Goal: Task Accomplishment & Management: Manage account settings

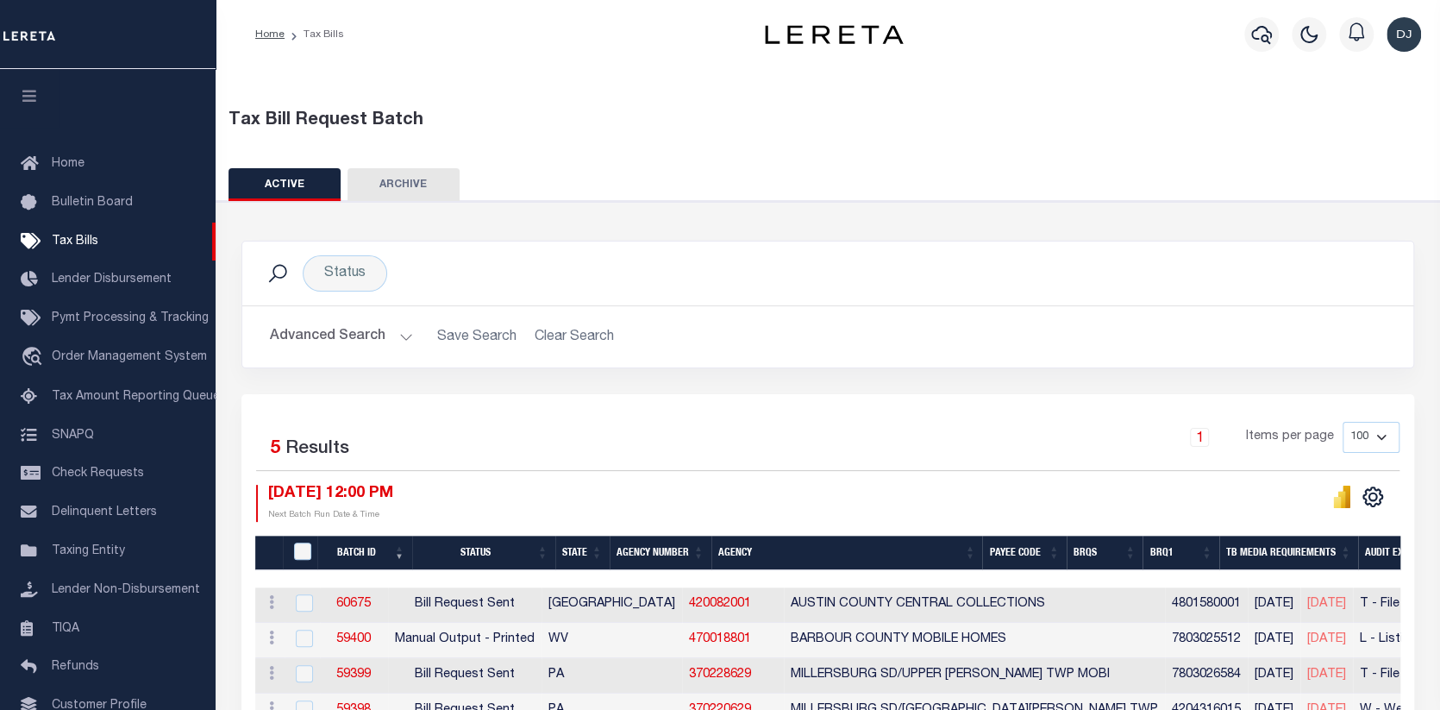
click at [402, 333] on button "Advanced Search" at bounding box center [341, 337] width 143 height 34
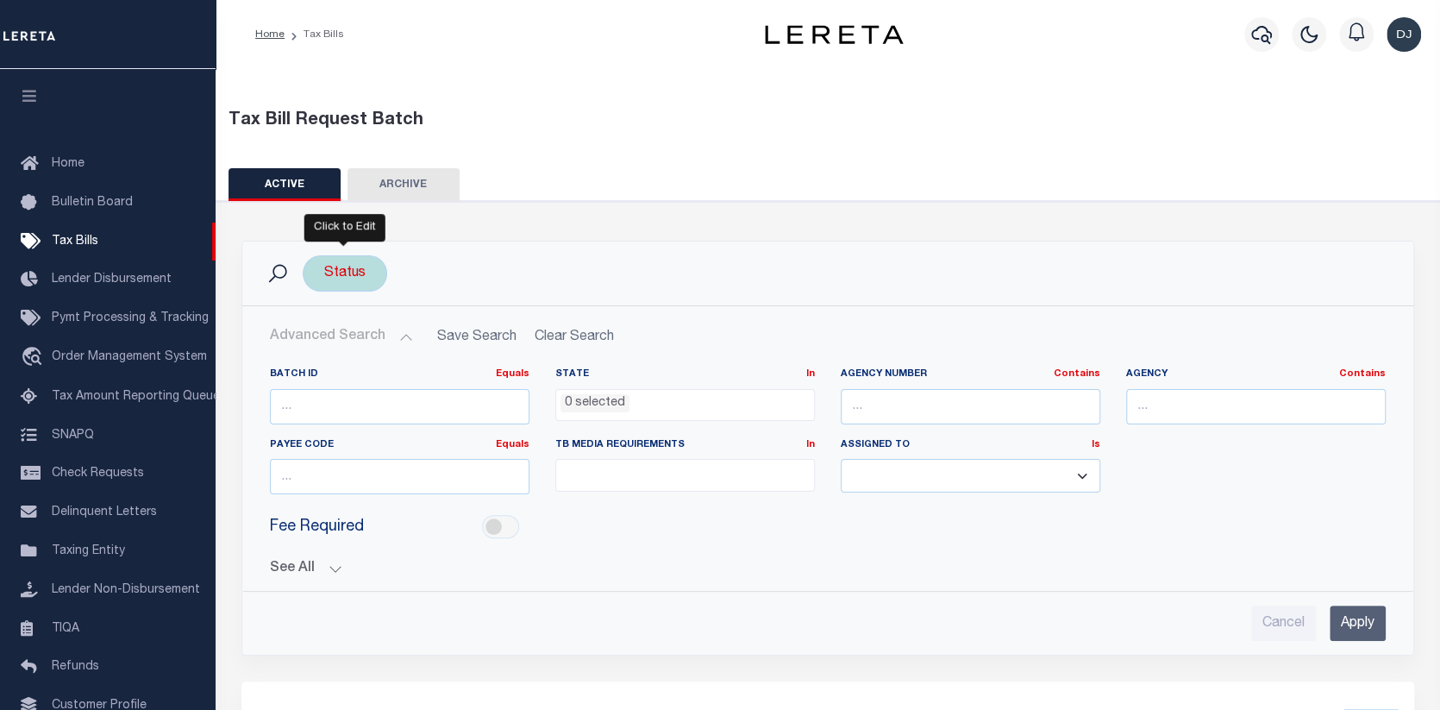
click at [334, 269] on div "Status" at bounding box center [345, 273] width 85 height 36
select select
click at [473, 342] on input "Cancel" at bounding box center [485, 347] width 58 height 28
click at [461, 405] on input "number" at bounding box center [400, 406] width 260 height 35
click at [1358, 624] on input "Apply" at bounding box center [1358, 622] width 56 height 35
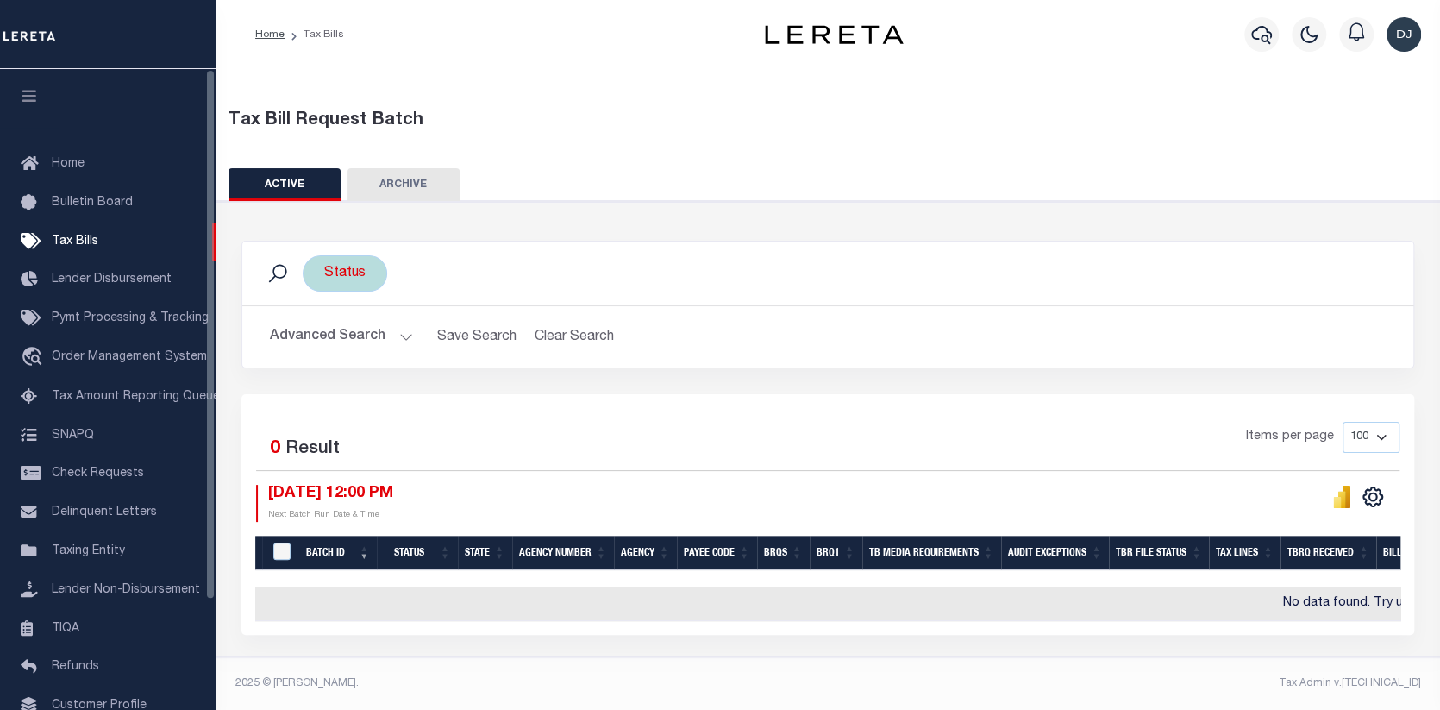
click at [262, 185] on button "ACTIVE" at bounding box center [285, 184] width 112 height 33
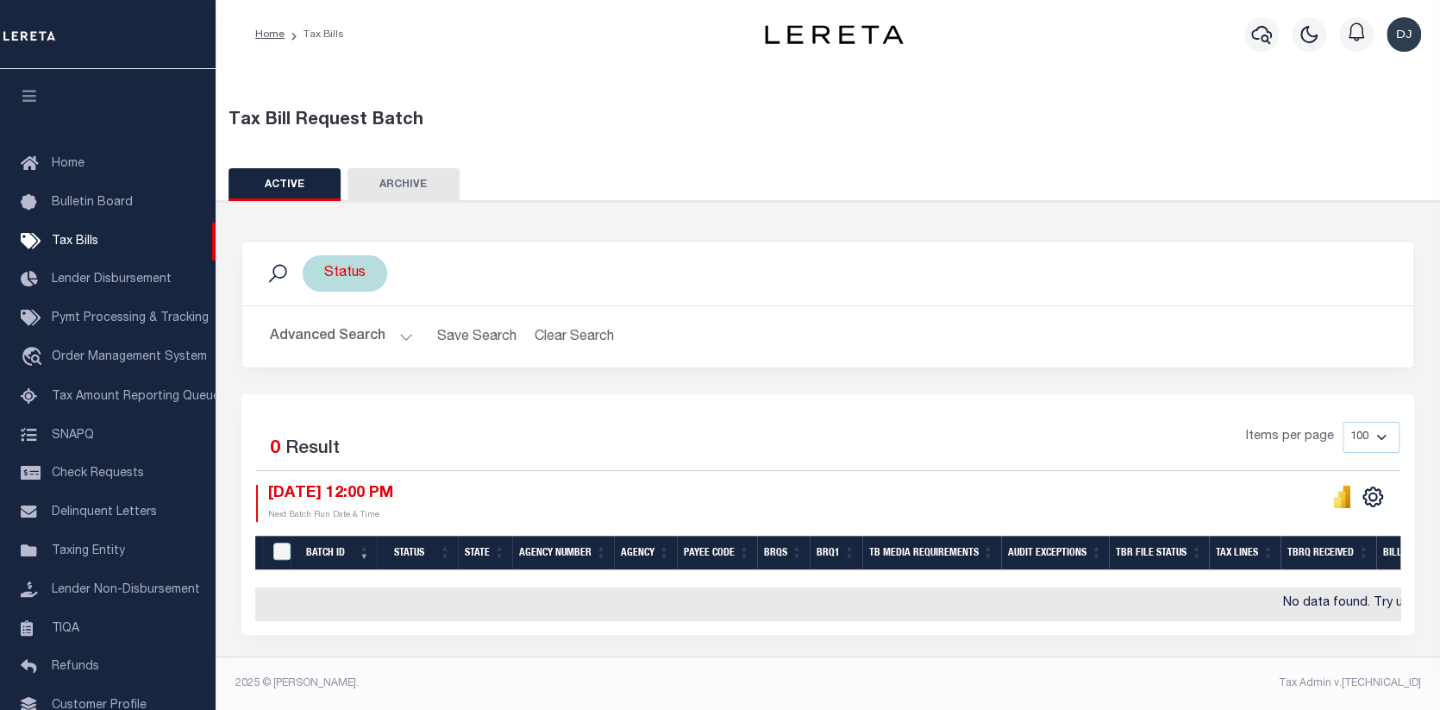
click at [319, 37] on li "Tax Bills" at bounding box center [315, 35] width 60 height 16
click at [1369, 486] on icon "" at bounding box center [1373, 497] width 22 height 22
click at [1017, 443] on div "Items per page 100 200 500 1000" at bounding box center [974, 444] width 851 height 45
click at [385, 333] on button "Advanced Search" at bounding box center [341, 337] width 143 height 34
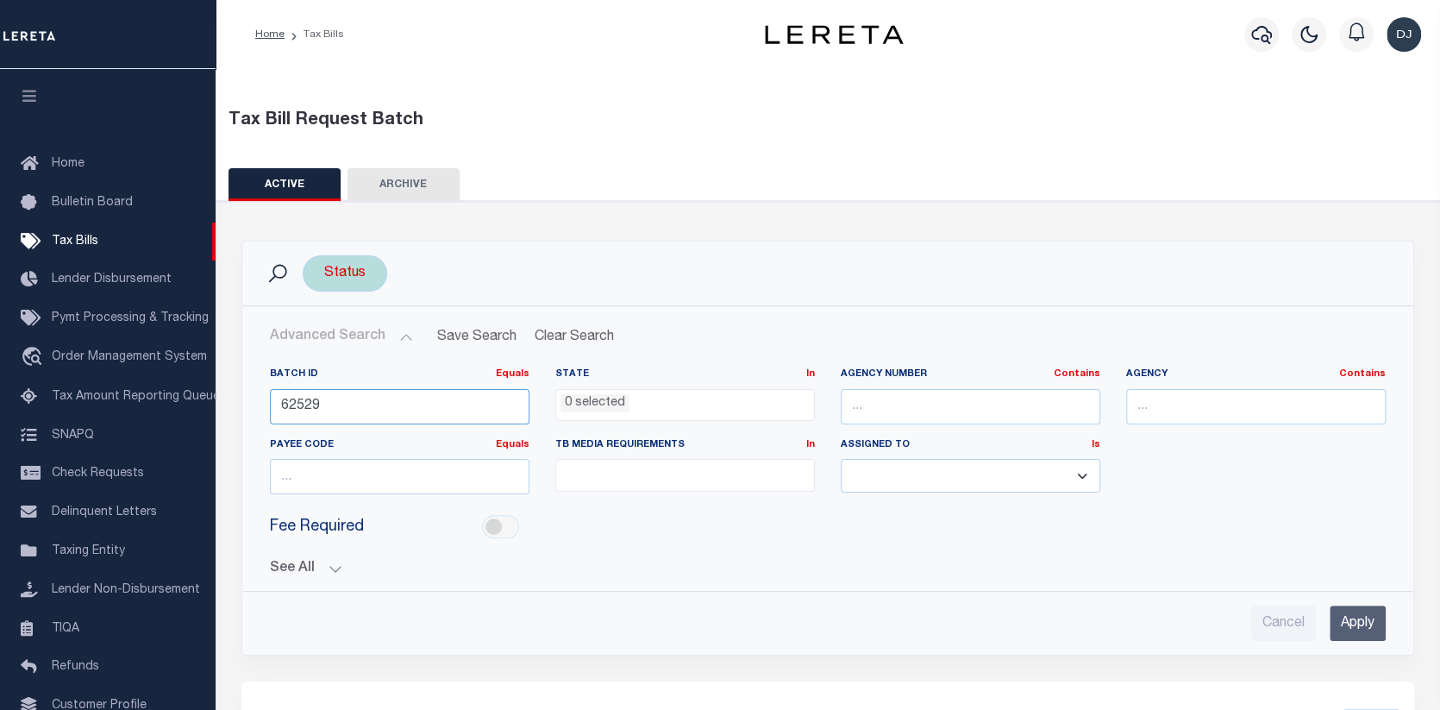
click at [499, 393] on input "62529" at bounding box center [400, 406] width 260 height 35
type input "6"
click at [881, 403] on input "text" at bounding box center [971, 406] width 260 height 35
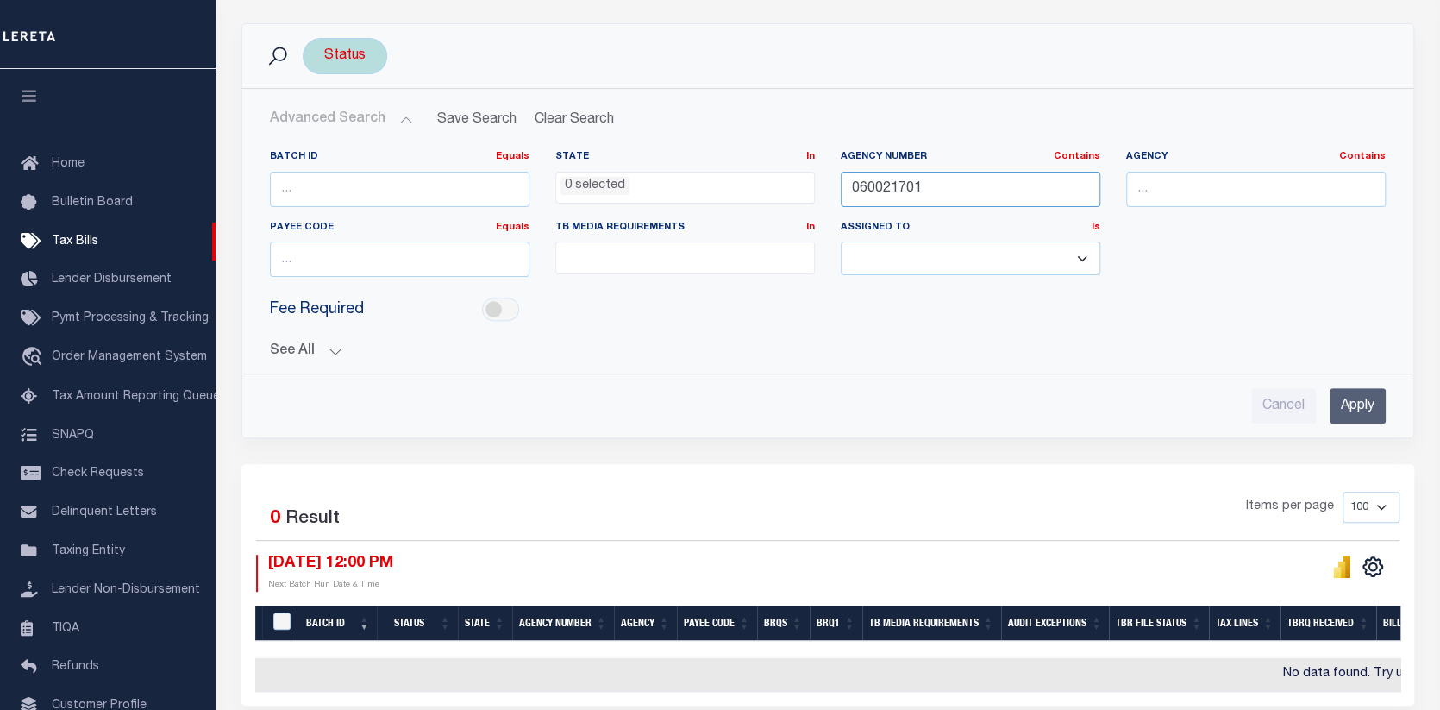
scroll to position [295, 0]
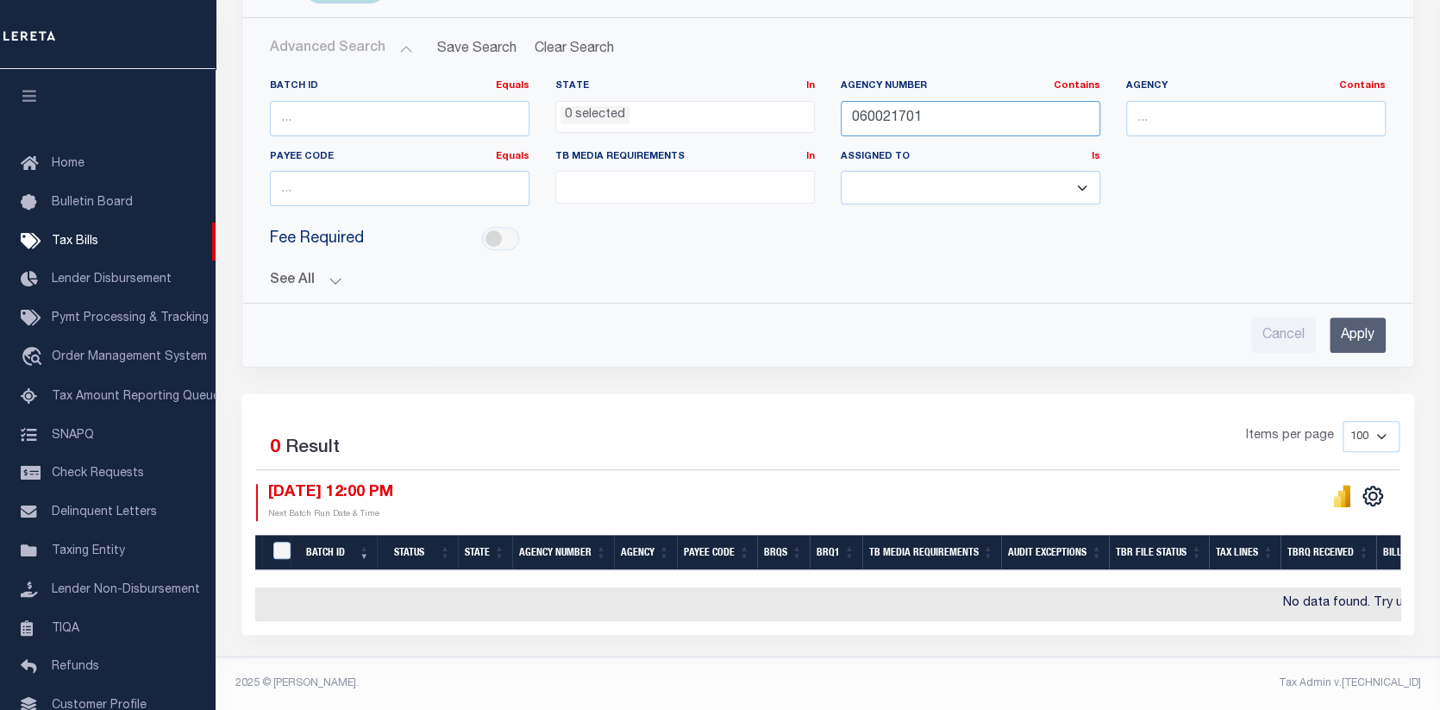
type input "060021701"
click at [1353, 325] on input "Apply" at bounding box center [1358, 334] width 56 height 35
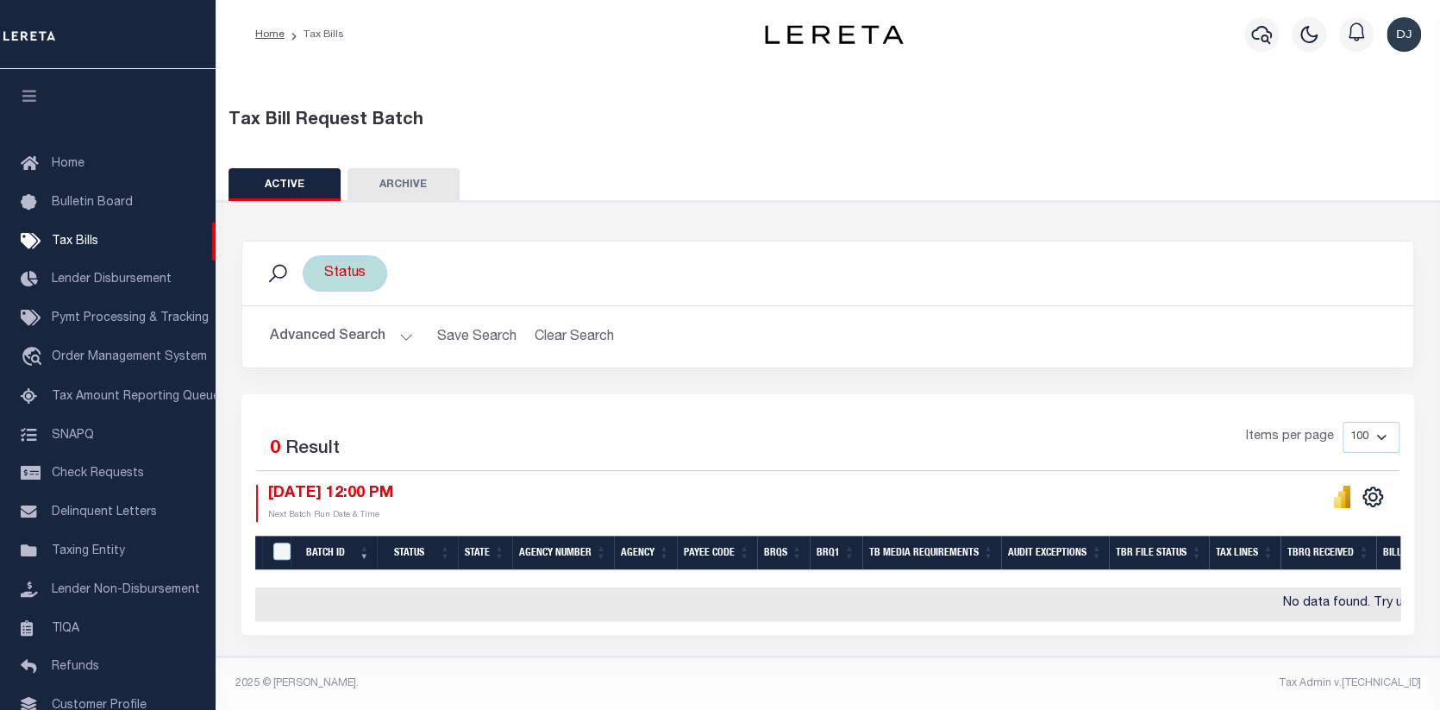
scroll to position [9, 0]
click at [342, 267] on div "Status" at bounding box center [345, 273] width 85 height 36
select select
click at [545, 339] on input "Apply" at bounding box center [553, 347] width 51 height 28
click at [349, 325] on button "Advanced Search" at bounding box center [341, 337] width 143 height 34
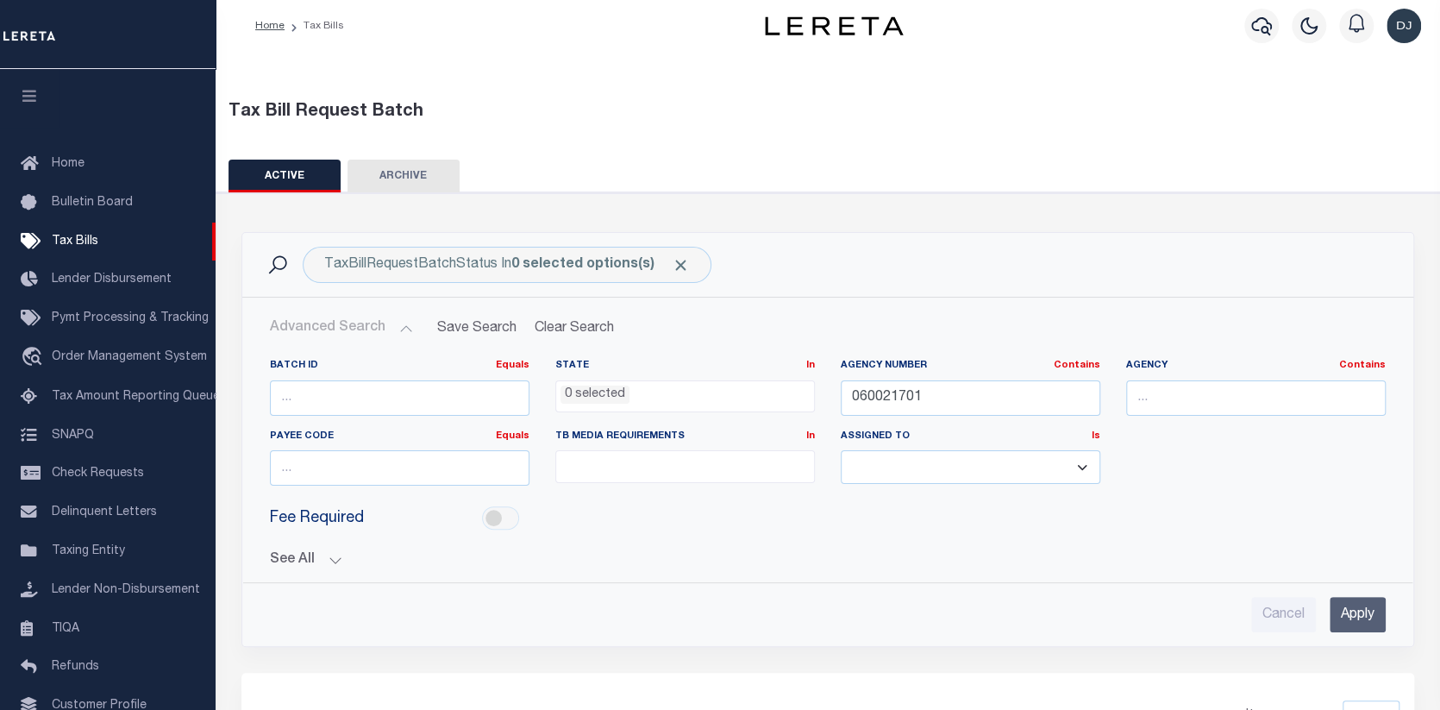
click at [1340, 607] on input "Apply" at bounding box center [1358, 614] width 56 height 35
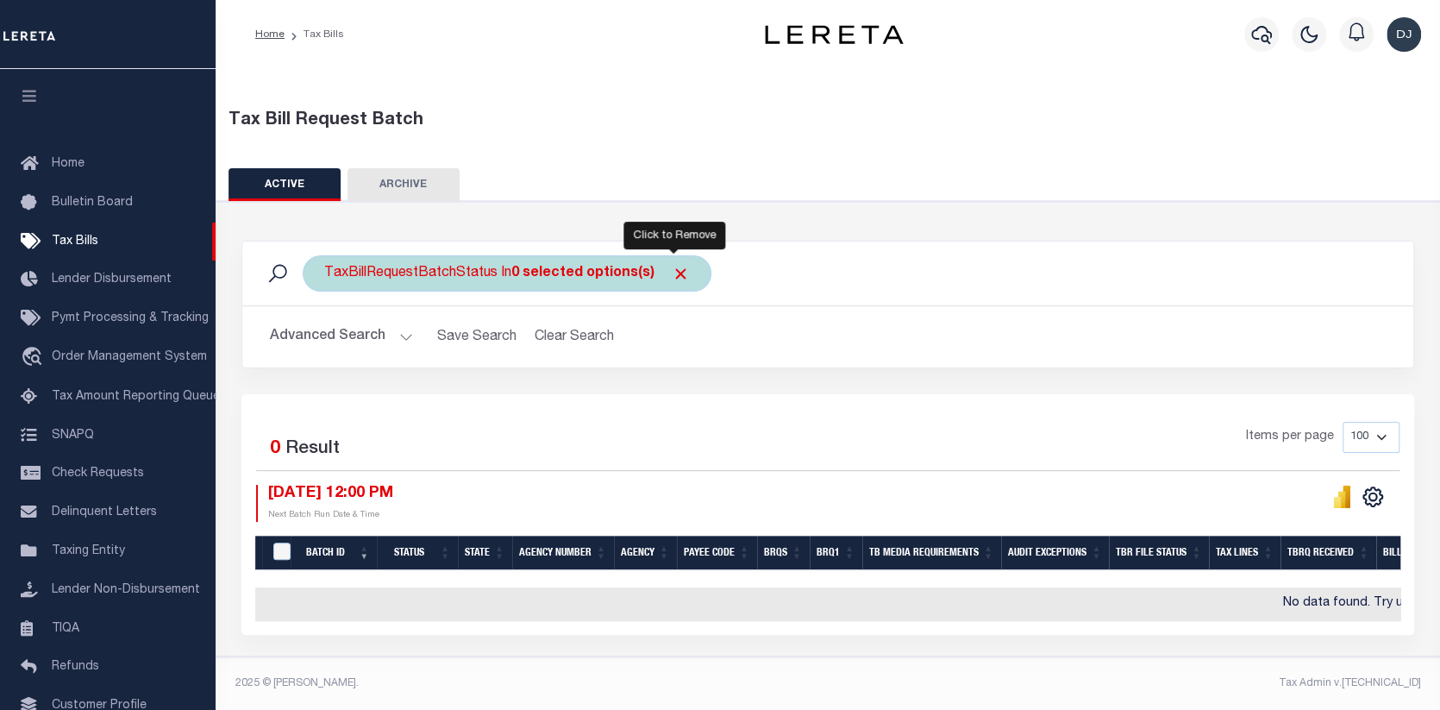
click at [672, 265] on span "Click to Remove" at bounding box center [681, 274] width 18 height 18
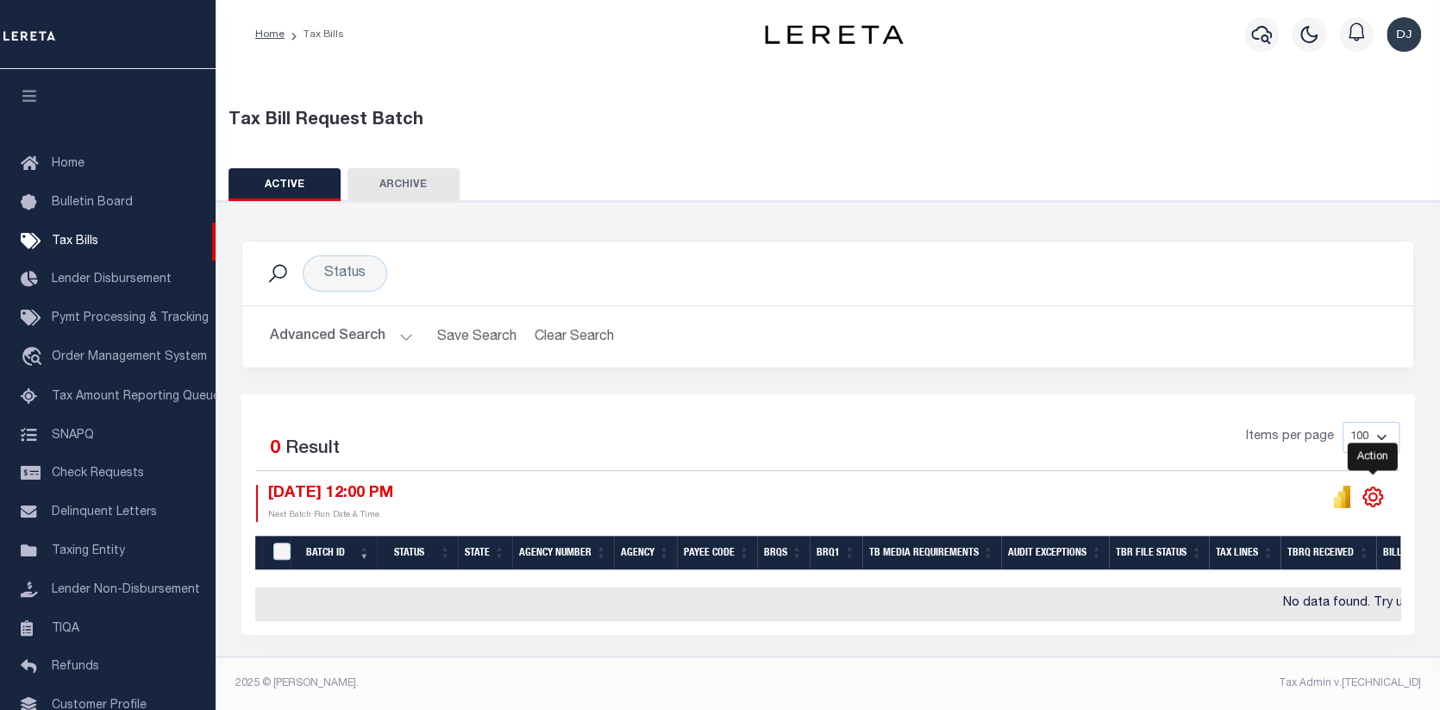
click at [1374, 488] on icon "" at bounding box center [1373, 497] width 22 height 22
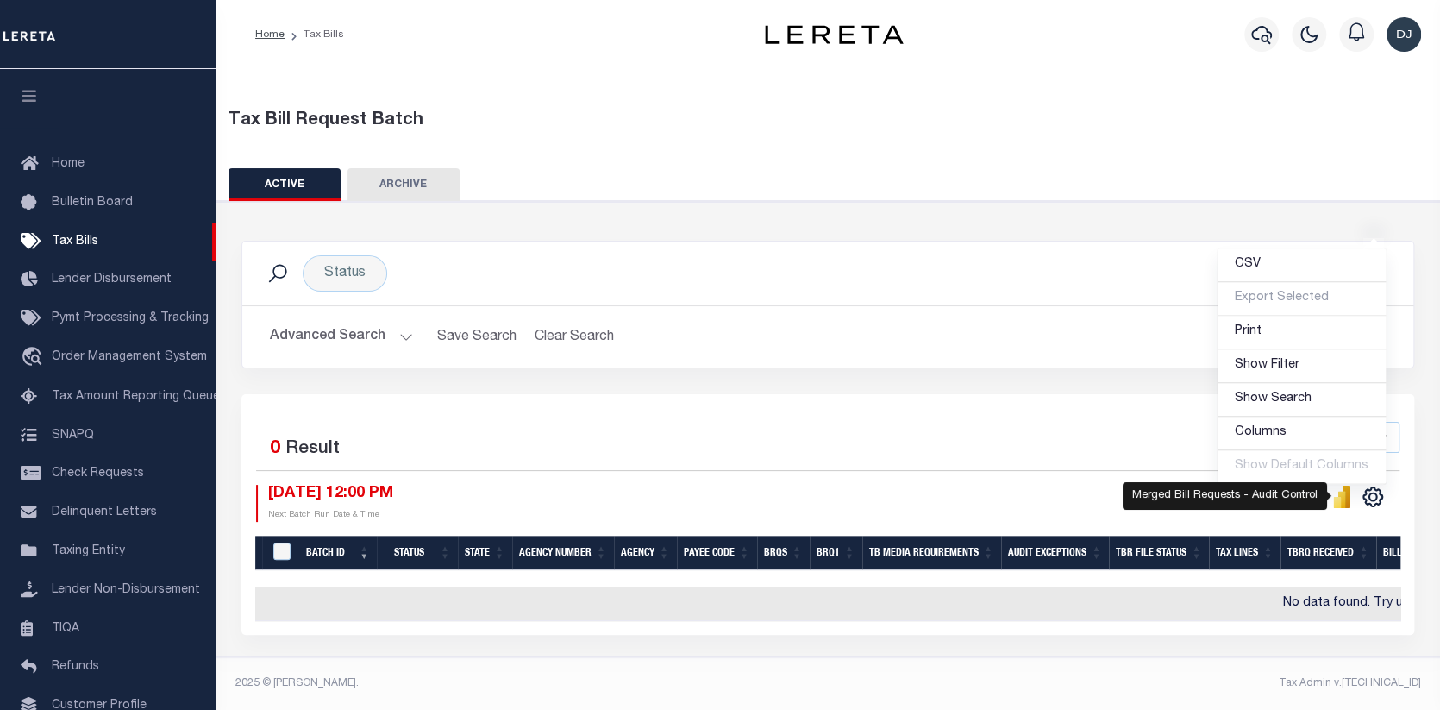
click at [1341, 491] on icon "" at bounding box center [1343, 499] width 8 height 16
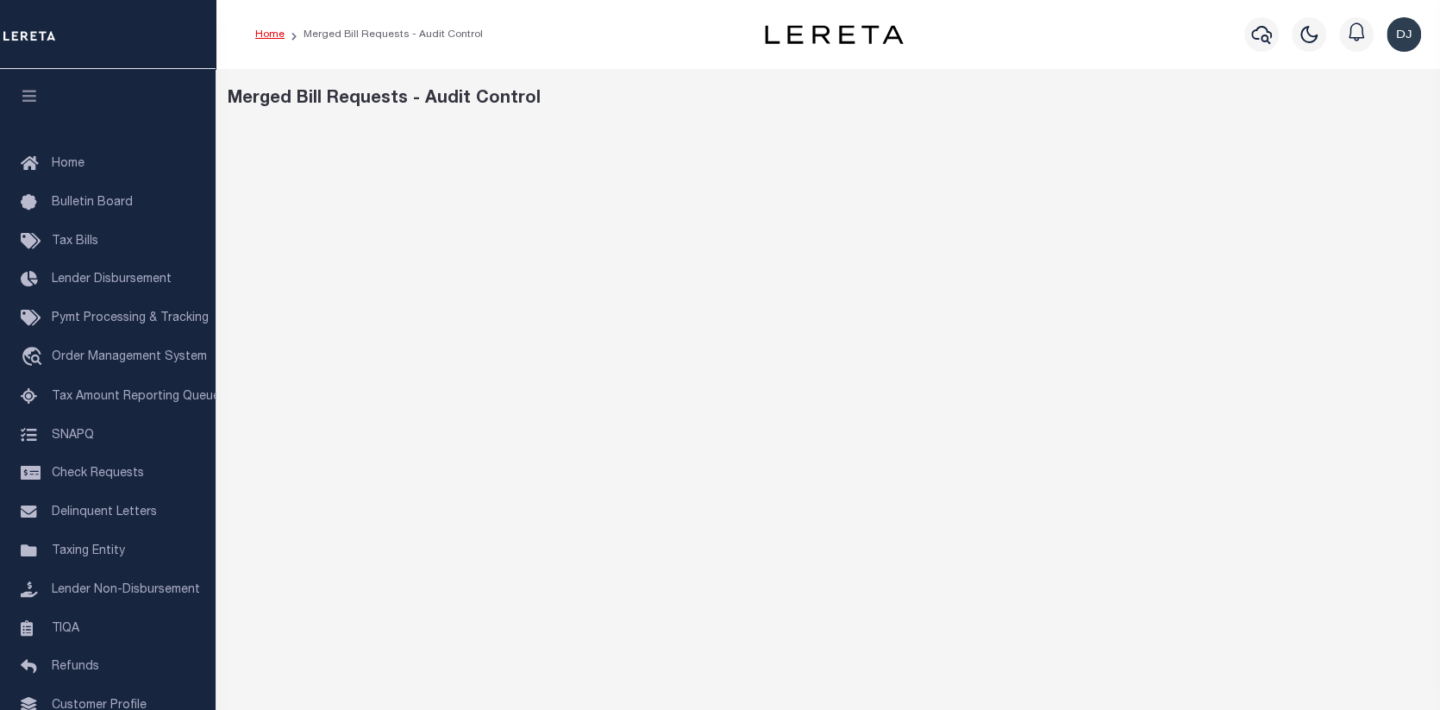
click at [268, 31] on link "Home" at bounding box center [269, 34] width 29 height 10
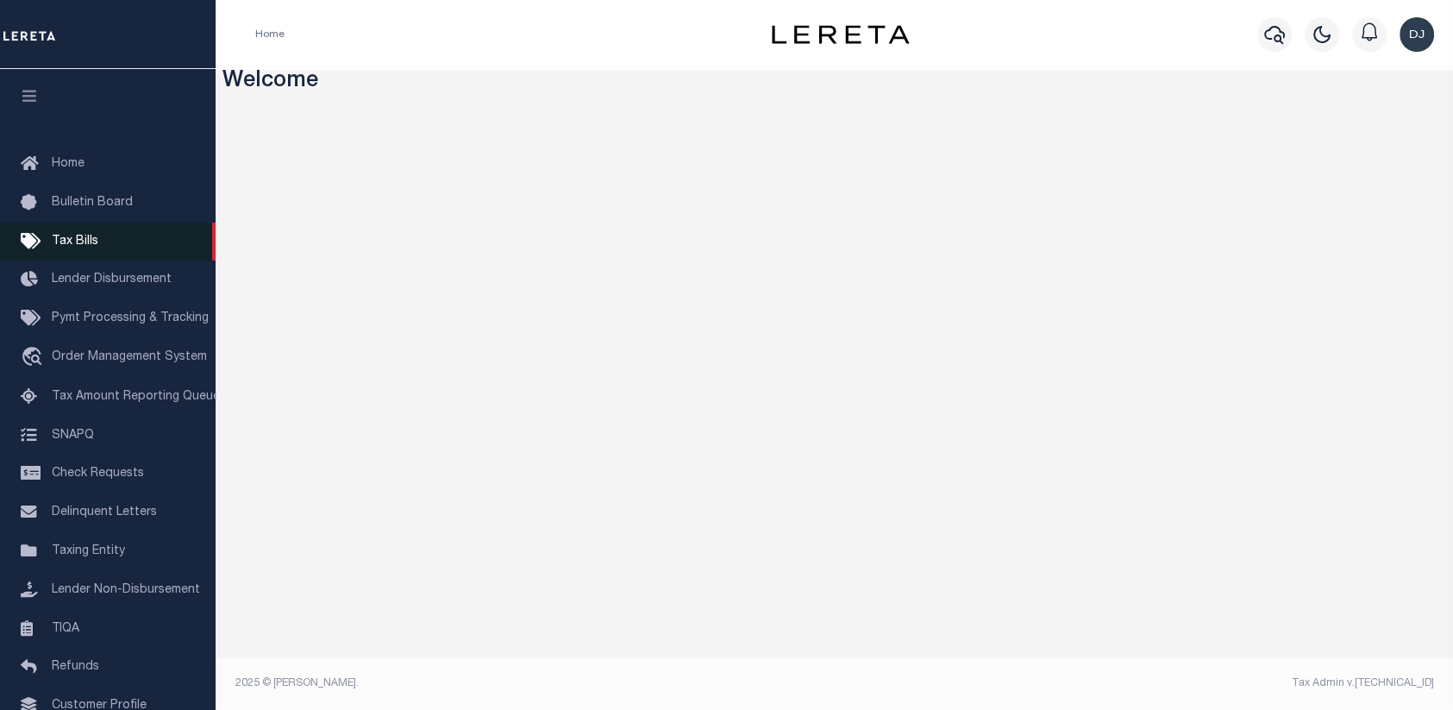
click at [69, 241] on span "Tax Bills" at bounding box center [75, 241] width 47 height 12
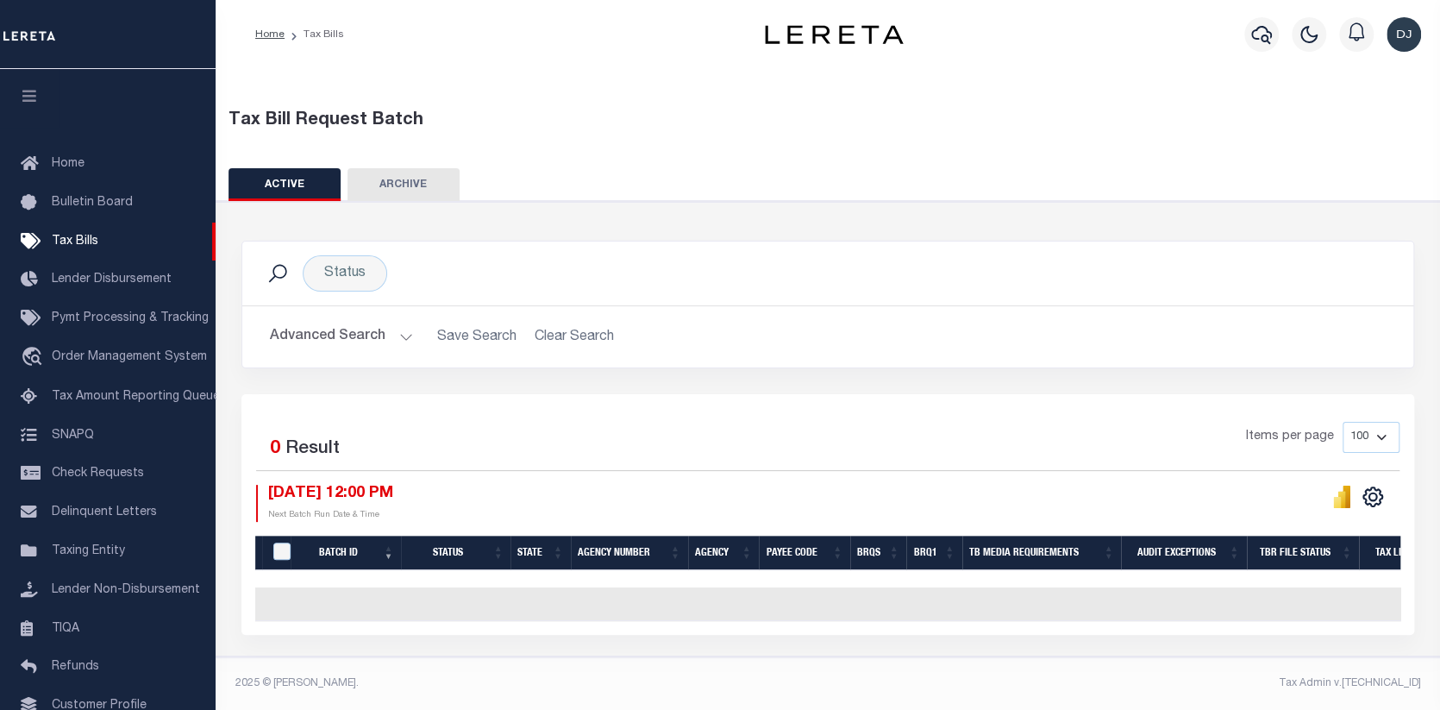
click at [399, 335] on button "Advanced Search" at bounding box center [341, 337] width 143 height 34
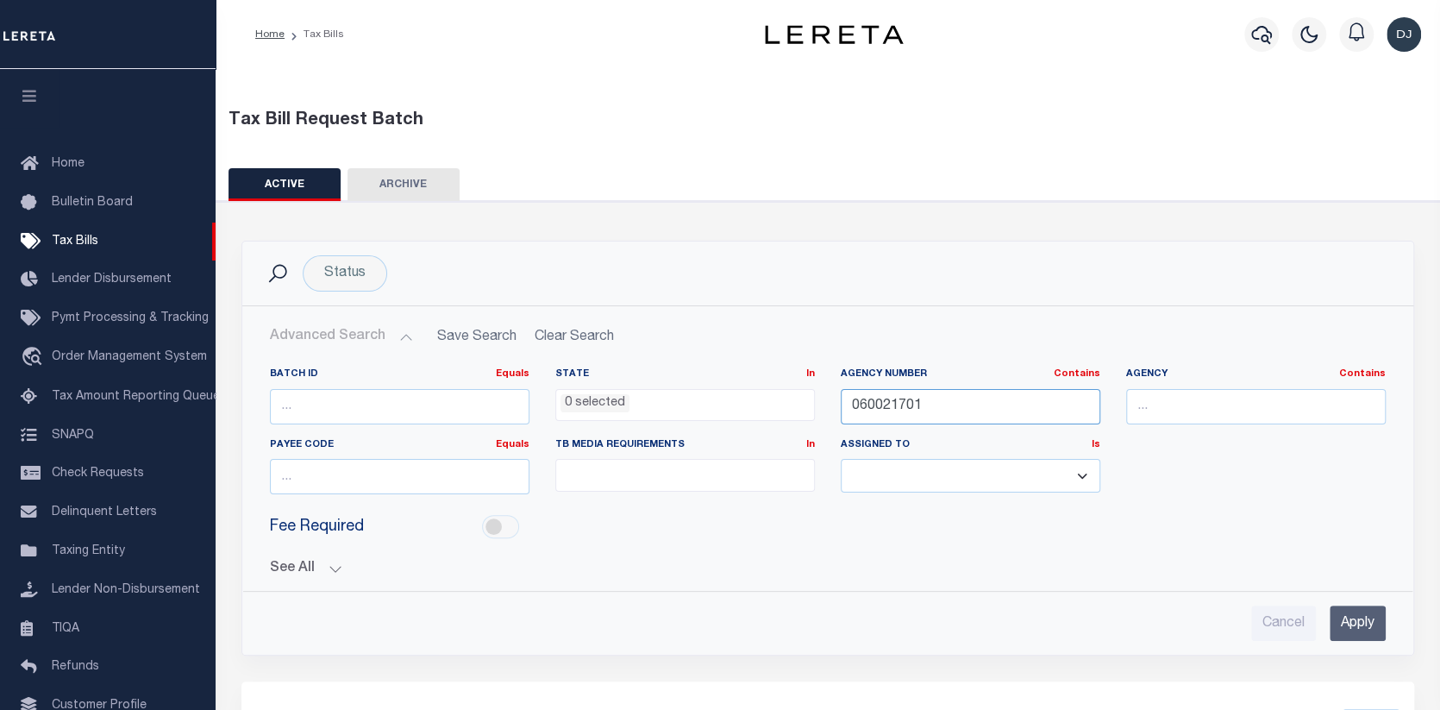
click at [945, 399] on input "060021701" at bounding box center [971, 406] width 260 height 35
drag, startPoint x: 944, startPoint y: 398, endPoint x: 838, endPoint y: 403, distance: 106.2
click at [838, 403] on div "Agency Number Contains Contains Is 060021701" at bounding box center [970, 402] width 285 height 71
type input "090578801"
click at [1351, 625] on input "Apply" at bounding box center [1358, 622] width 56 height 35
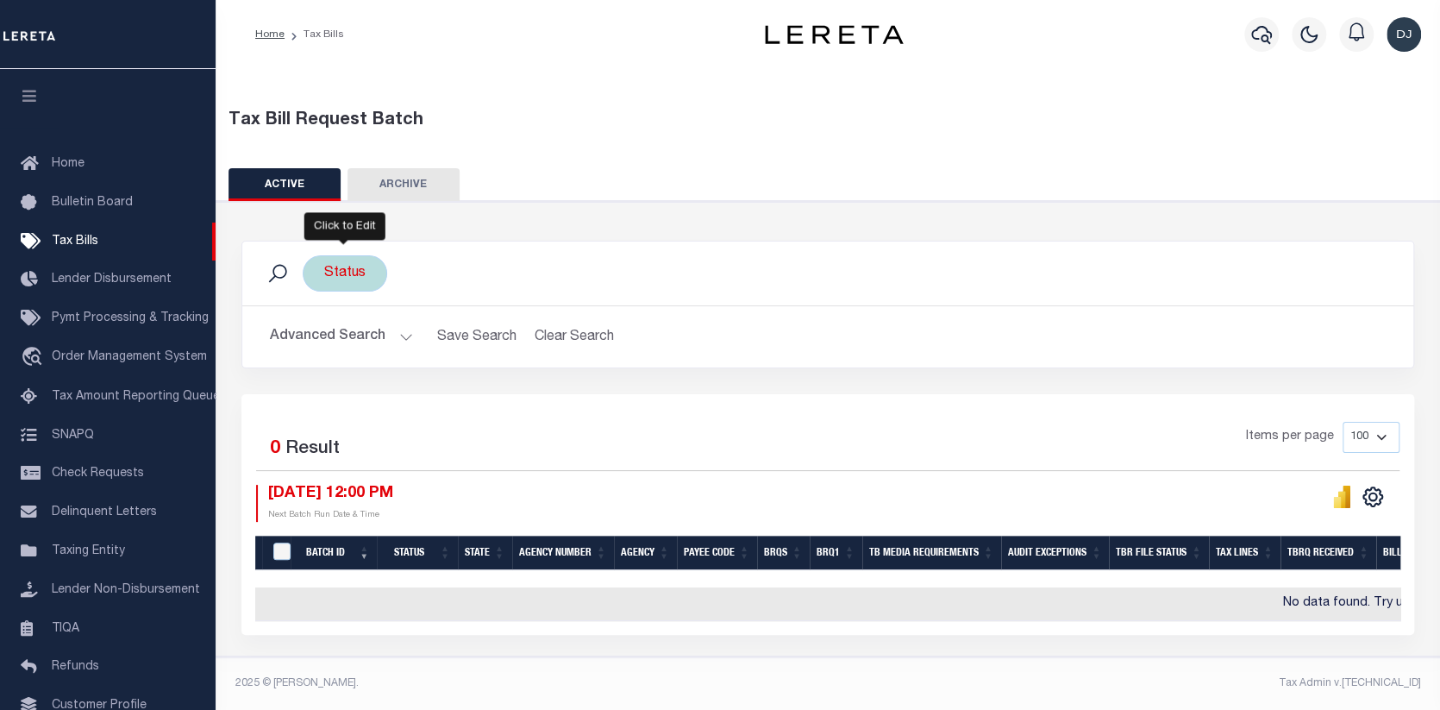
click at [345, 285] on div "Status" at bounding box center [345, 273] width 85 height 36
select select
click at [492, 346] on input "Cancel" at bounding box center [485, 347] width 58 height 28
click at [571, 332] on button "Clear Search" at bounding box center [574, 337] width 94 height 34
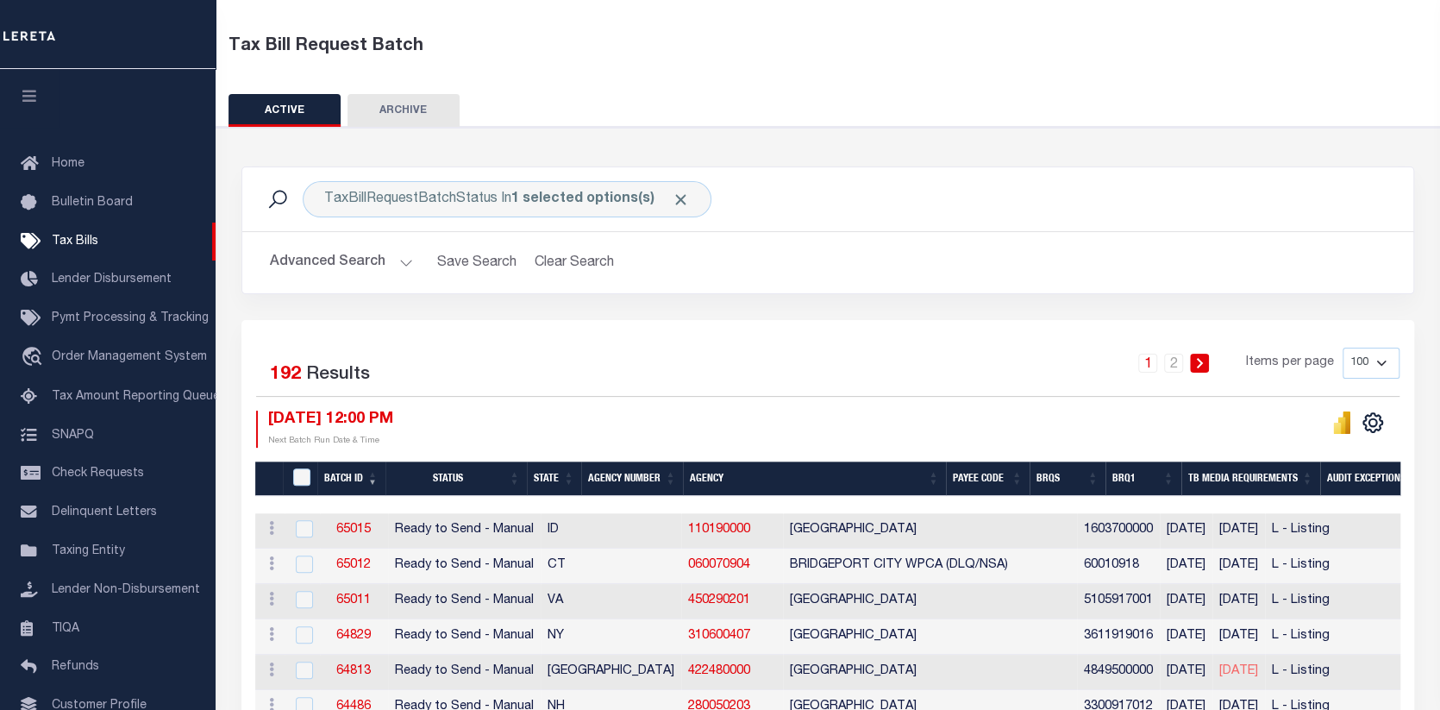
scroll to position [86, 0]
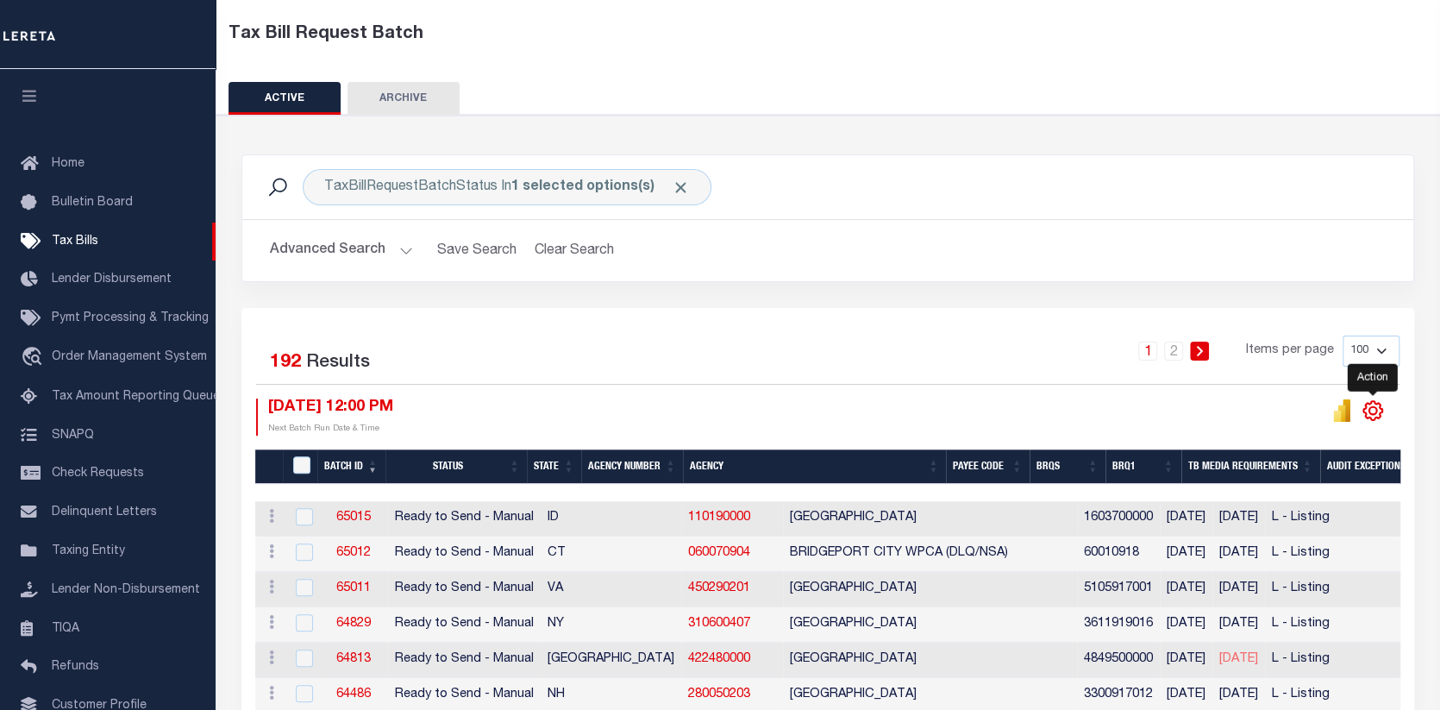
click at [1369, 404] on icon "" at bounding box center [1373, 410] width 19 height 19
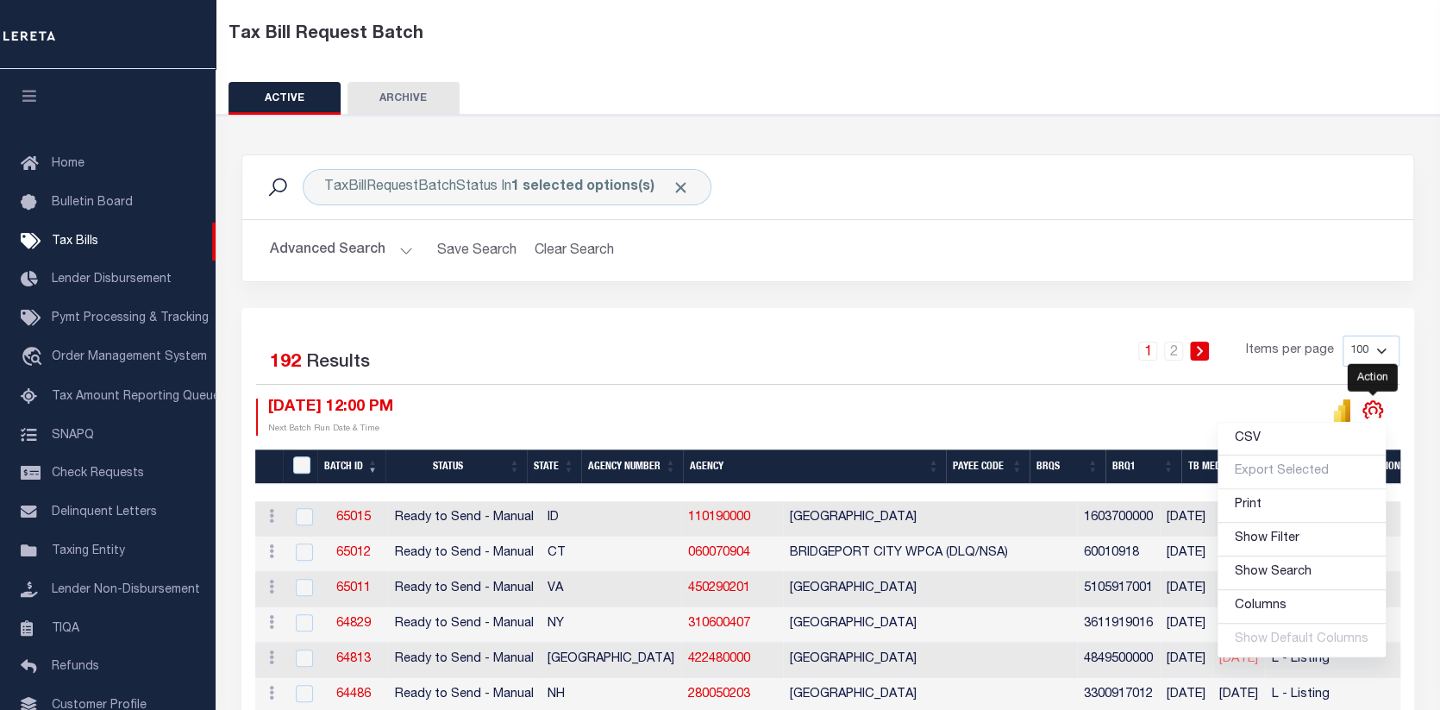
click at [1366, 400] on icon "" at bounding box center [1373, 410] width 22 height 22
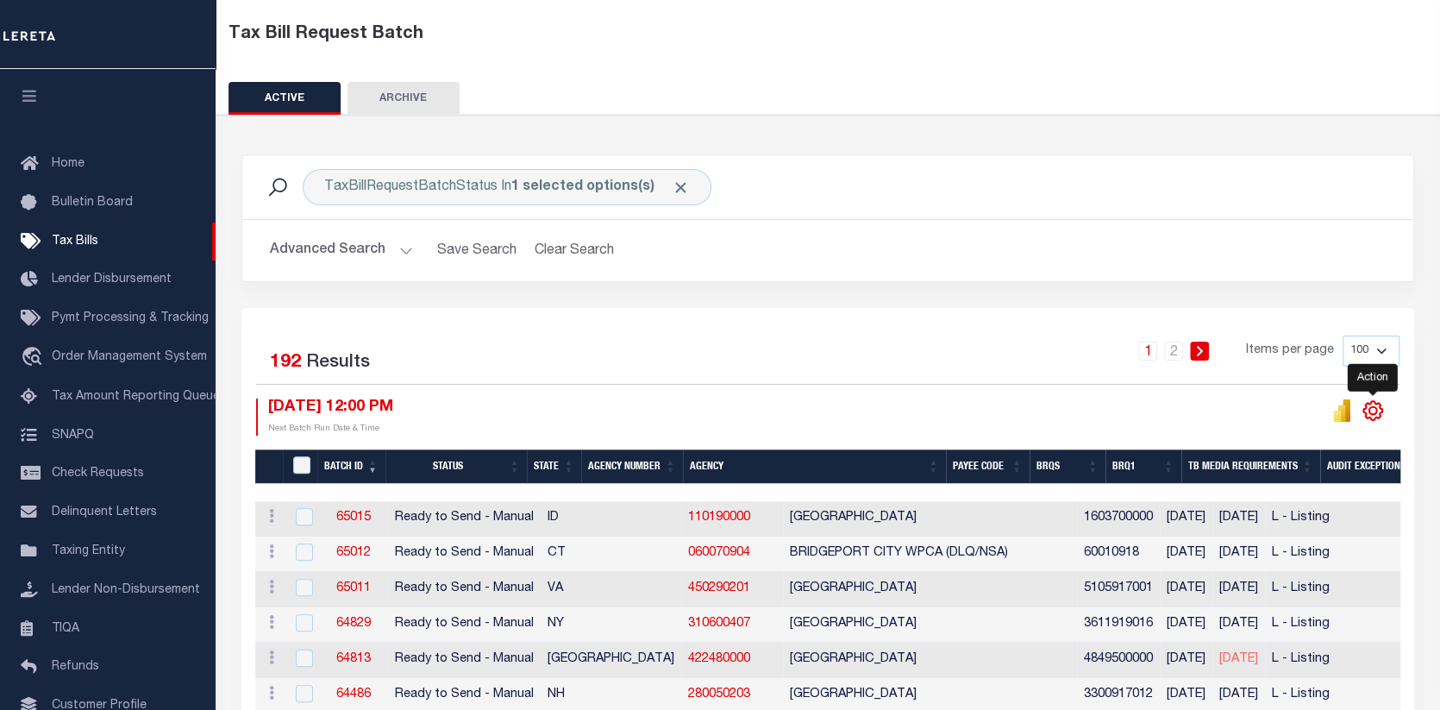
click at [1366, 400] on icon "" at bounding box center [1373, 410] width 22 height 22
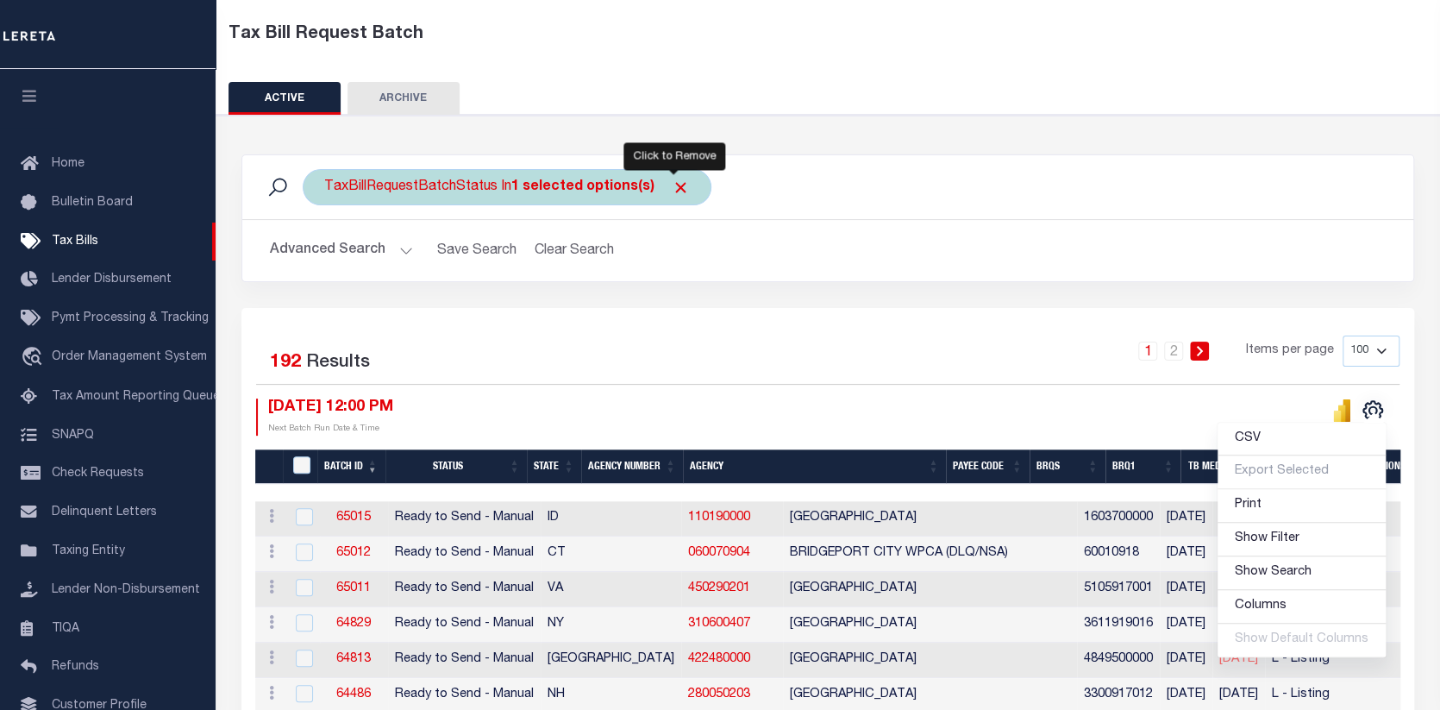
click at [672, 188] on span "Click to Remove" at bounding box center [681, 188] width 18 height 18
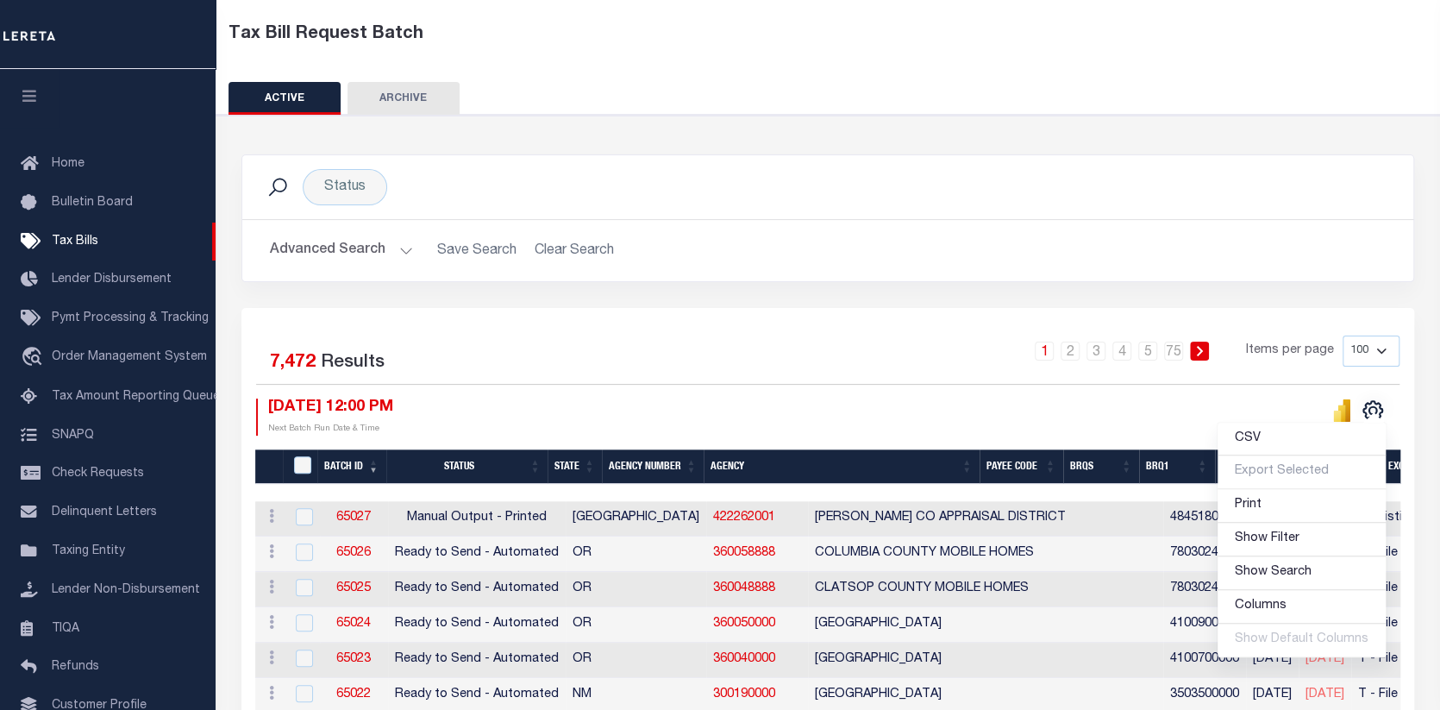
click at [311, 239] on button "Advanced Search" at bounding box center [341, 251] width 143 height 34
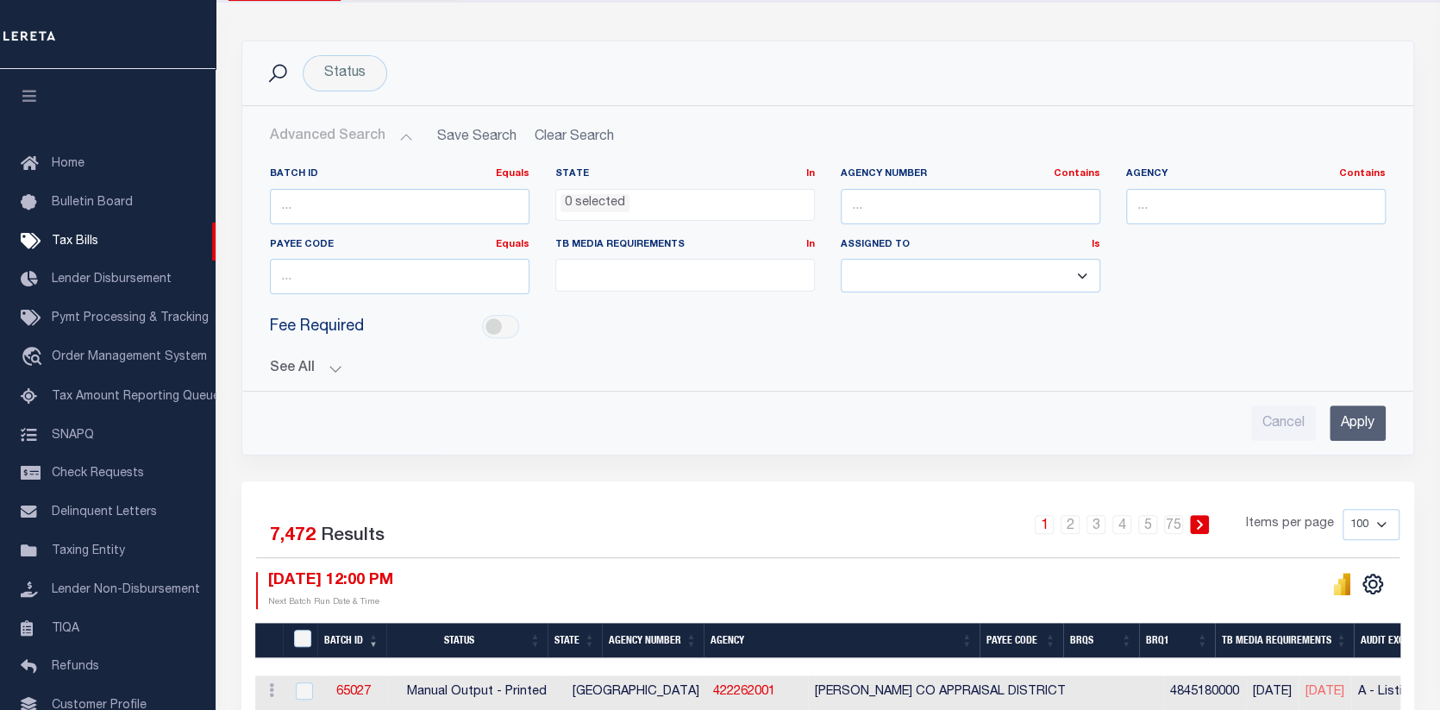
scroll to position [0, 0]
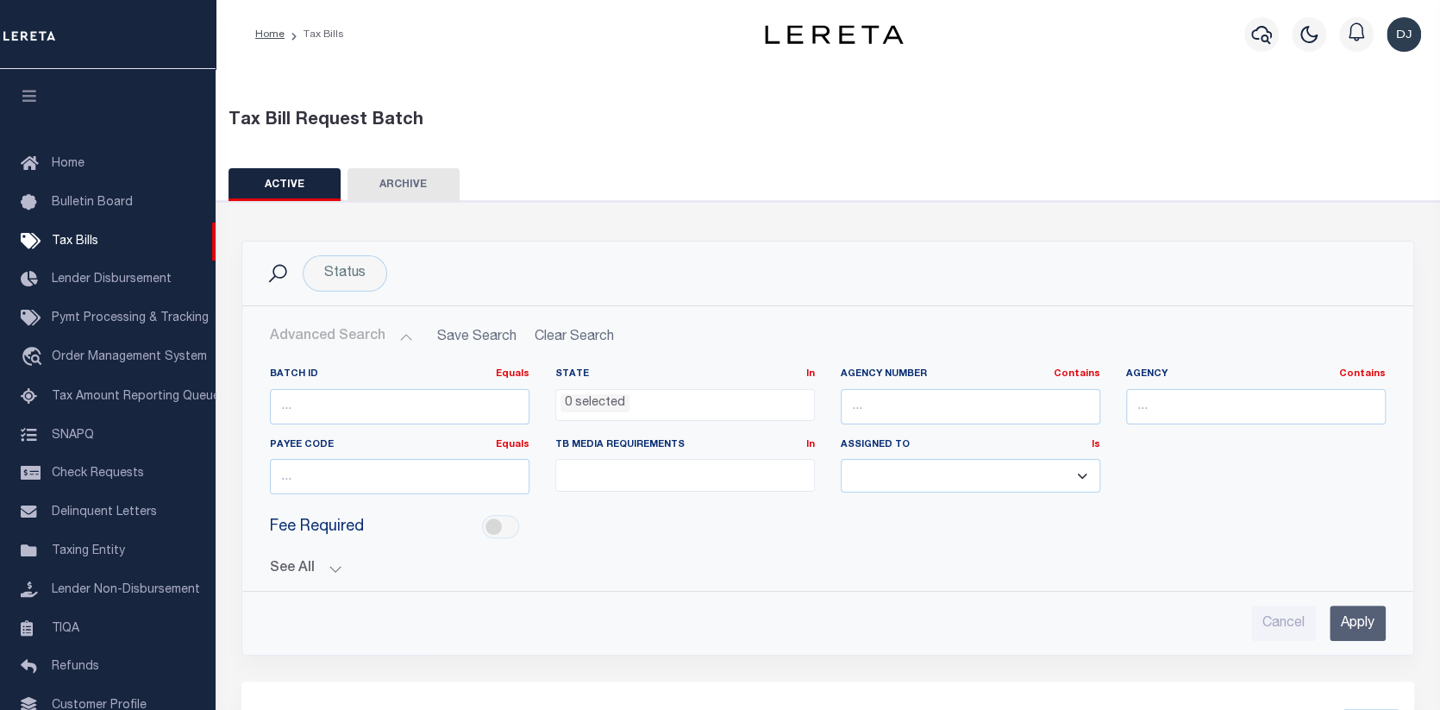
click at [787, 463] on ul at bounding box center [685, 471] width 258 height 23
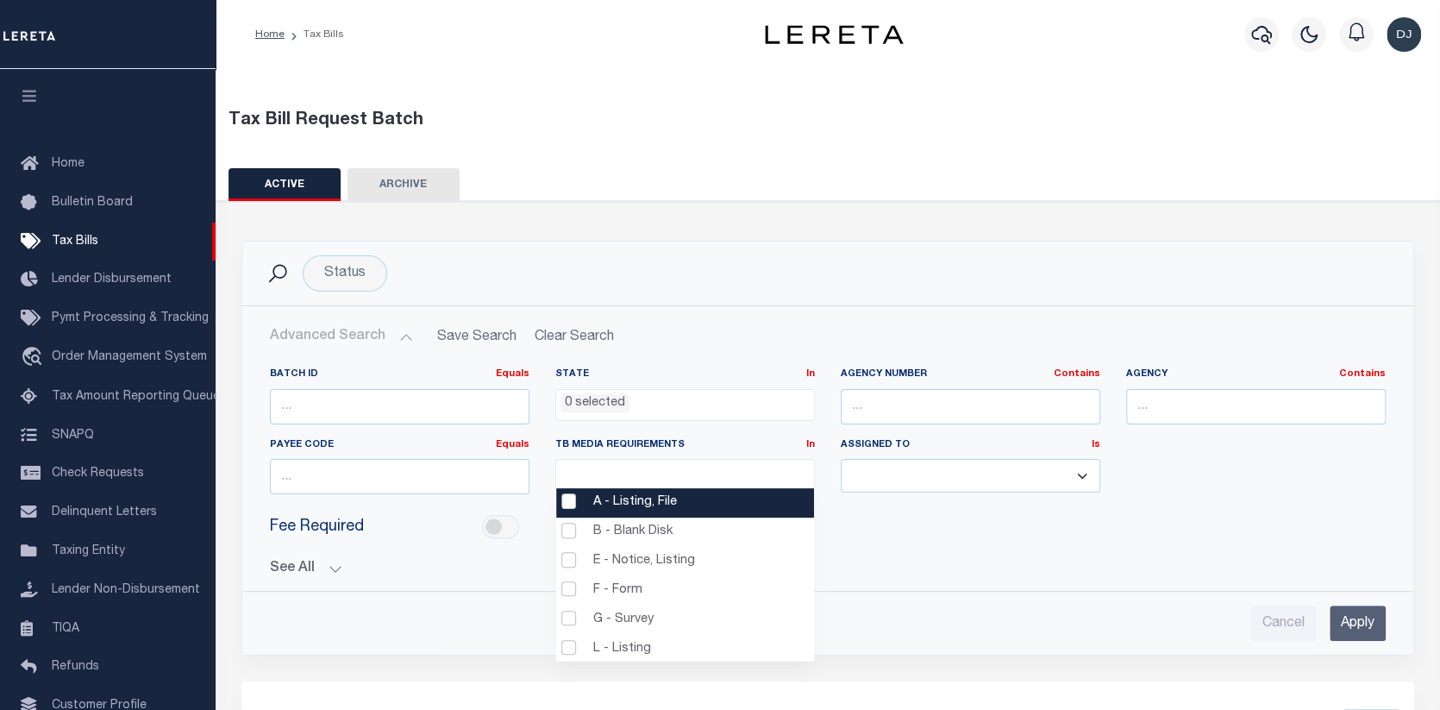
click at [629, 502] on li "A - Listing, File" at bounding box center [685, 502] width 258 height 29
select select "16"
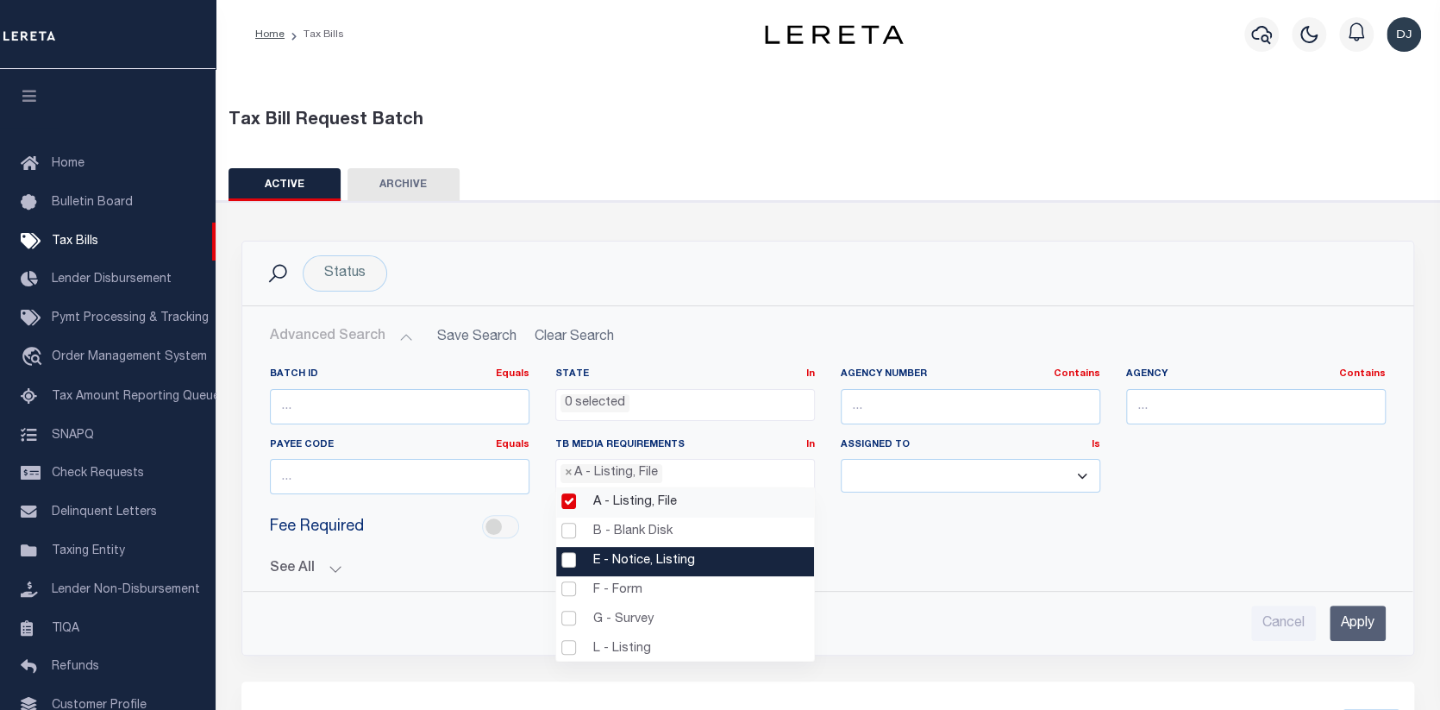
click at [559, 561] on li "E - Notice, Listing" at bounding box center [685, 561] width 258 height 29
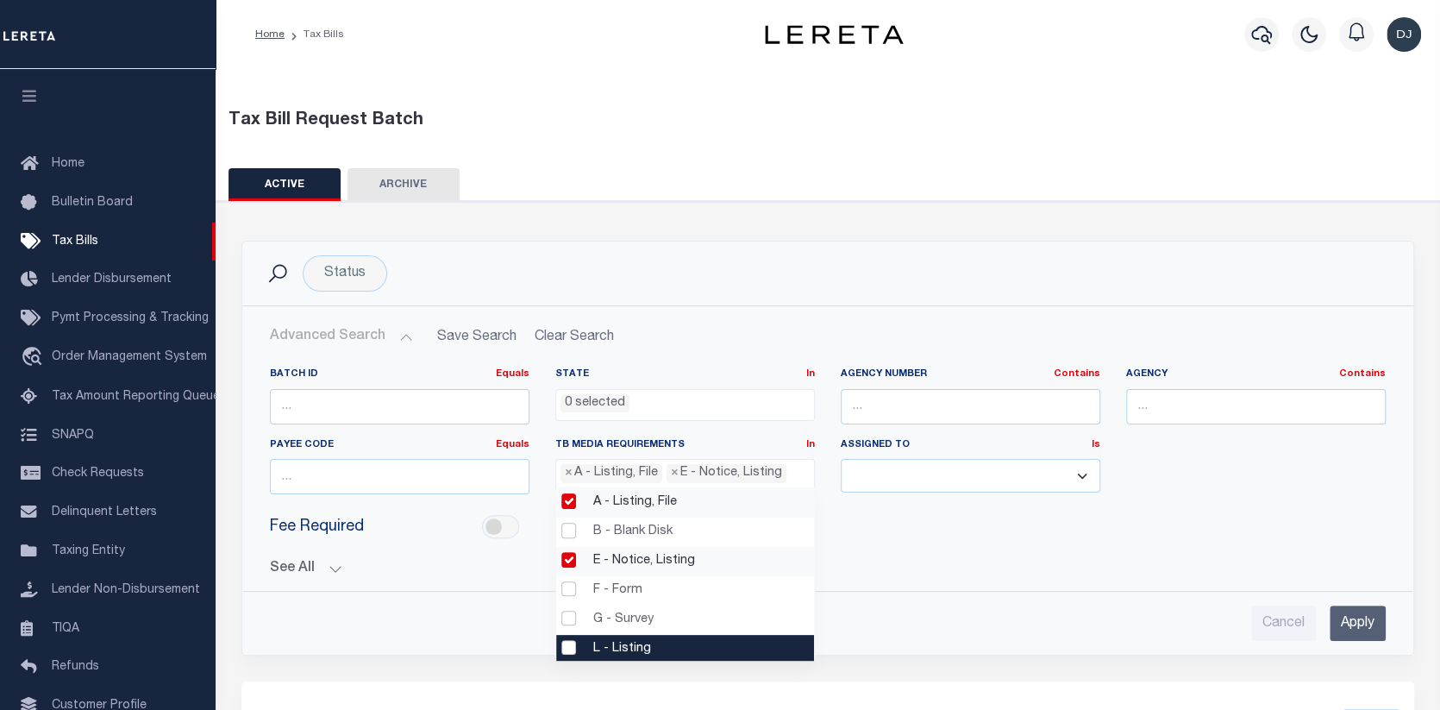
click at [564, 649] on li "L - Listing" at bounding box center [685, 649] width 258 height 29
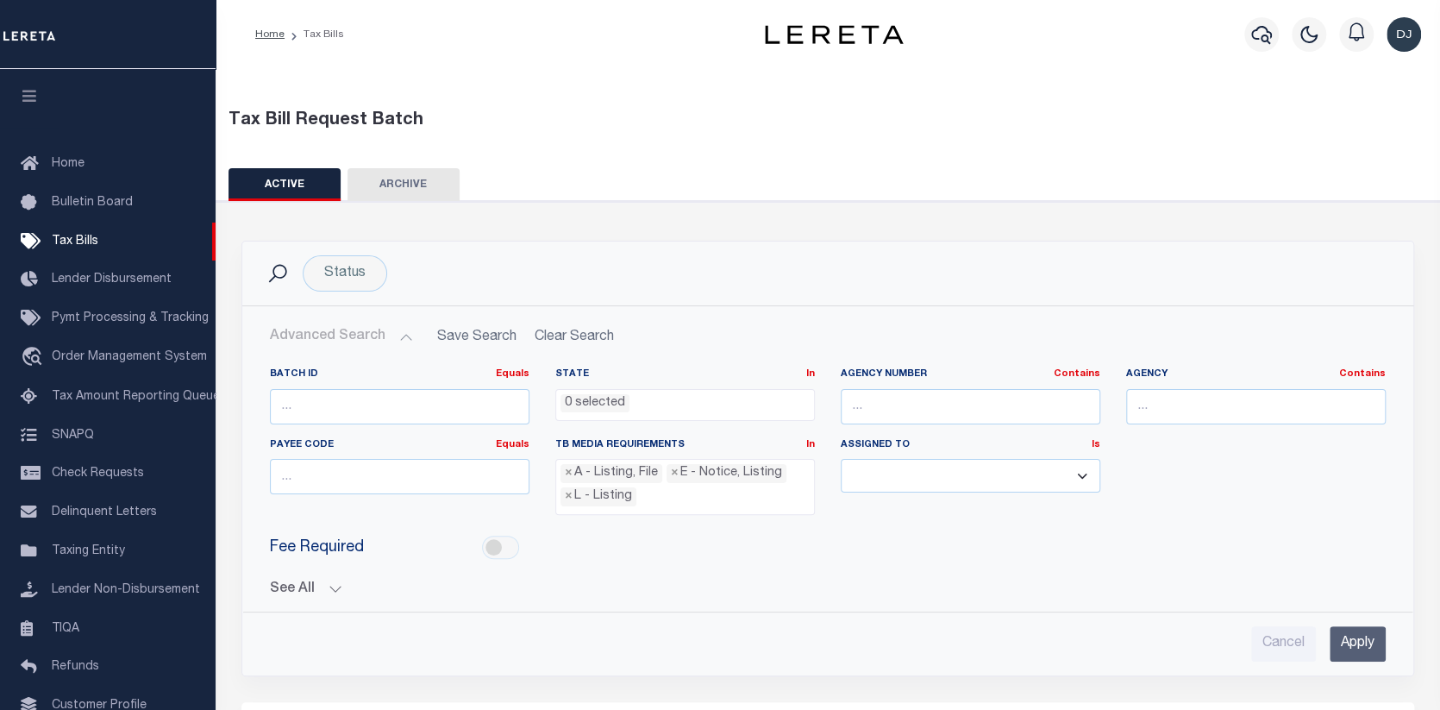
click at [332, 584] on button "See All" at bounding box center [828, 589] width 1116 height 16
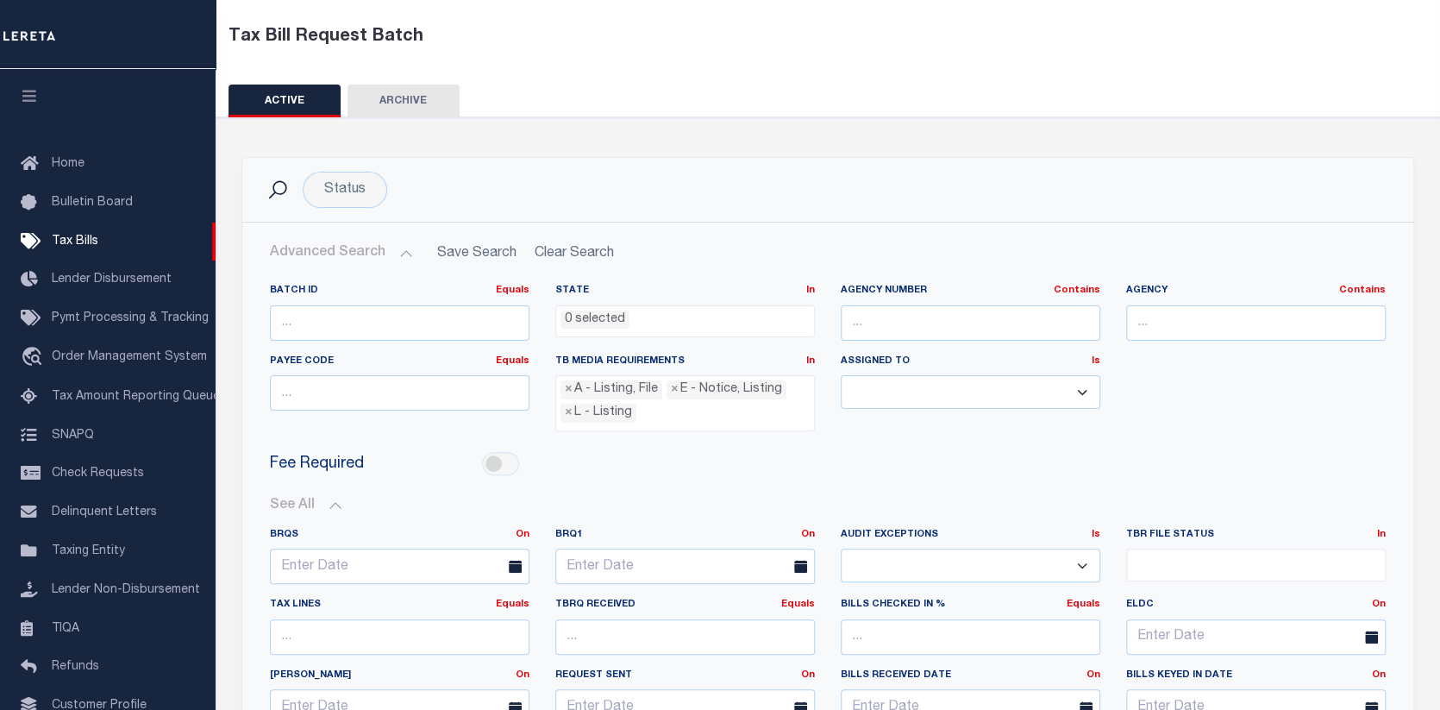
scroll to position [86, 0]
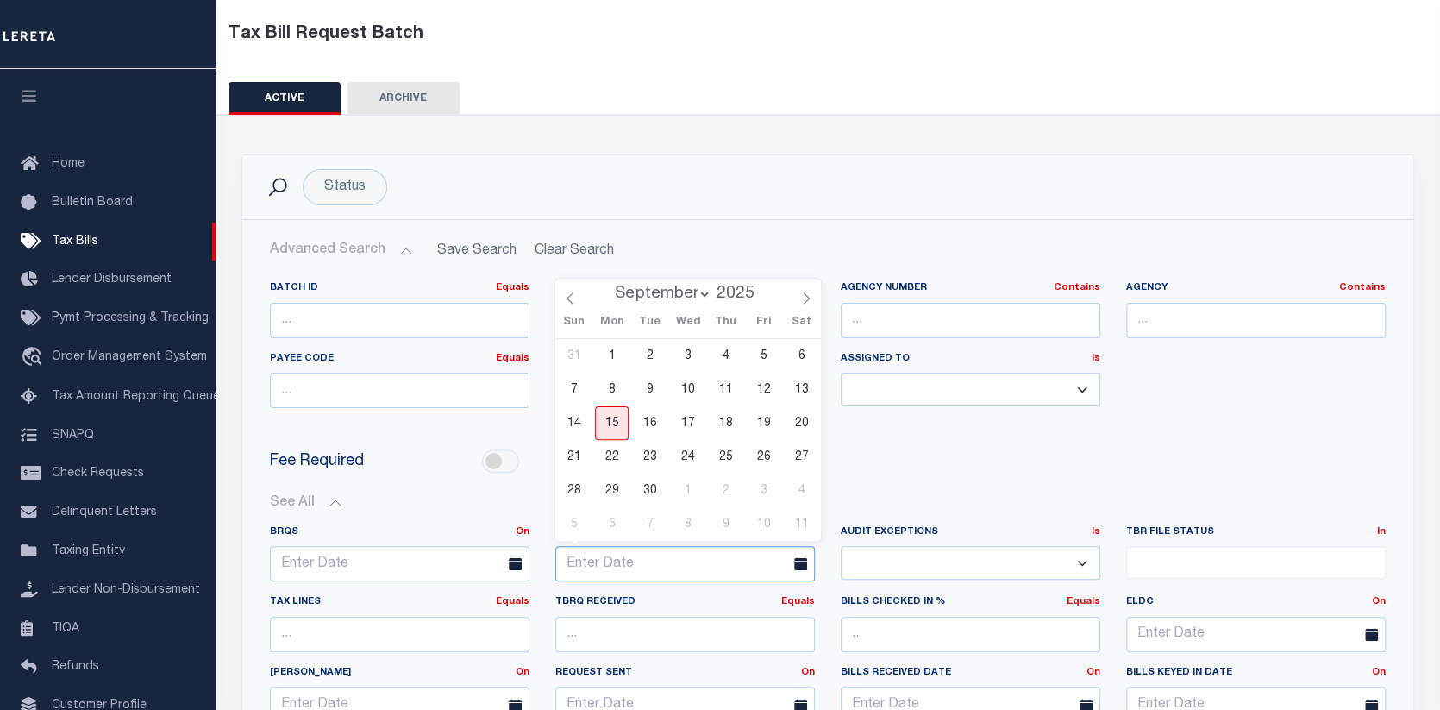
click at [605, 548] on input "text" at bounding box center [685, 563] width 260 height 35
click at [605, 555] on input "text" at bounding box center [685, 563] width 260 height 35
click at [760, 393] on span "12" at bounding box center [764, 390] width 34 height 34
type input "[DATE]"
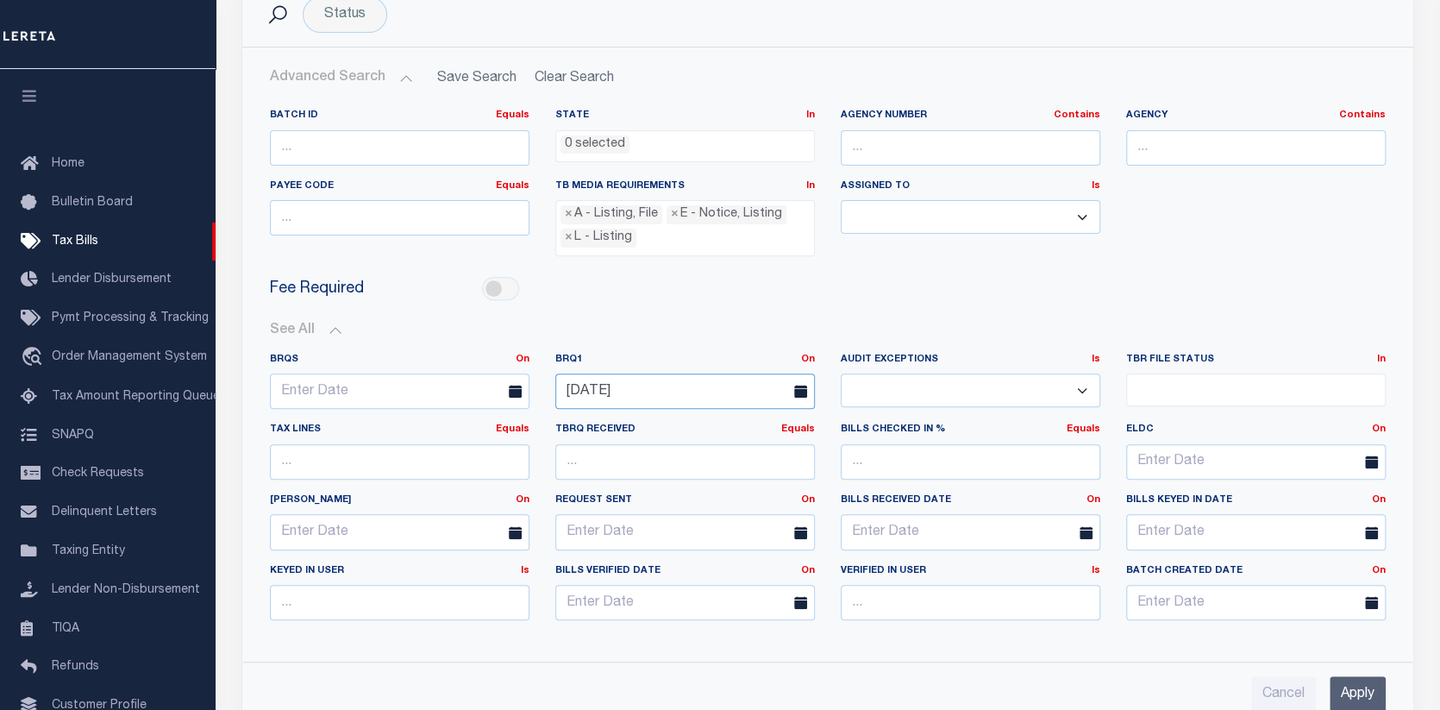
scroll to position [431, 0]
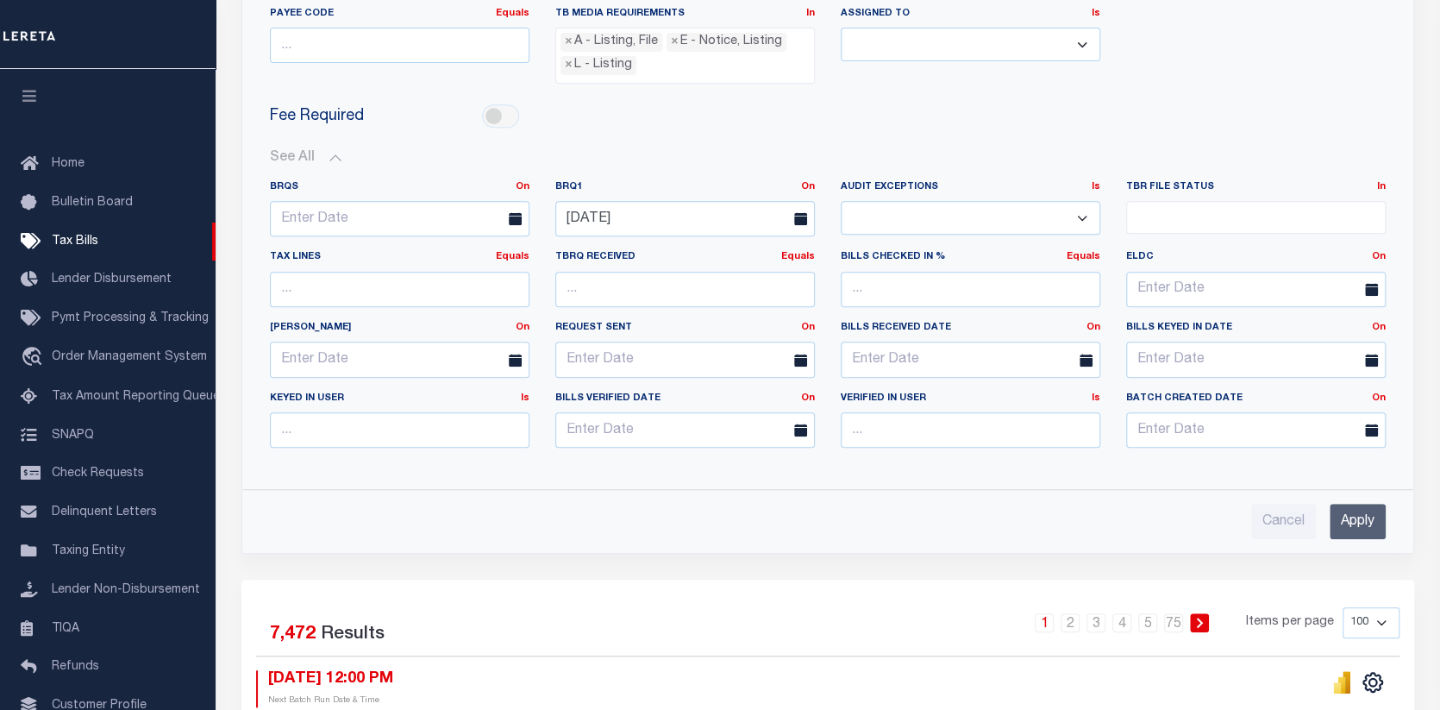
click at [1343, 512] on input "Apply" at bounding box center [1358, 521] width 56 height 35
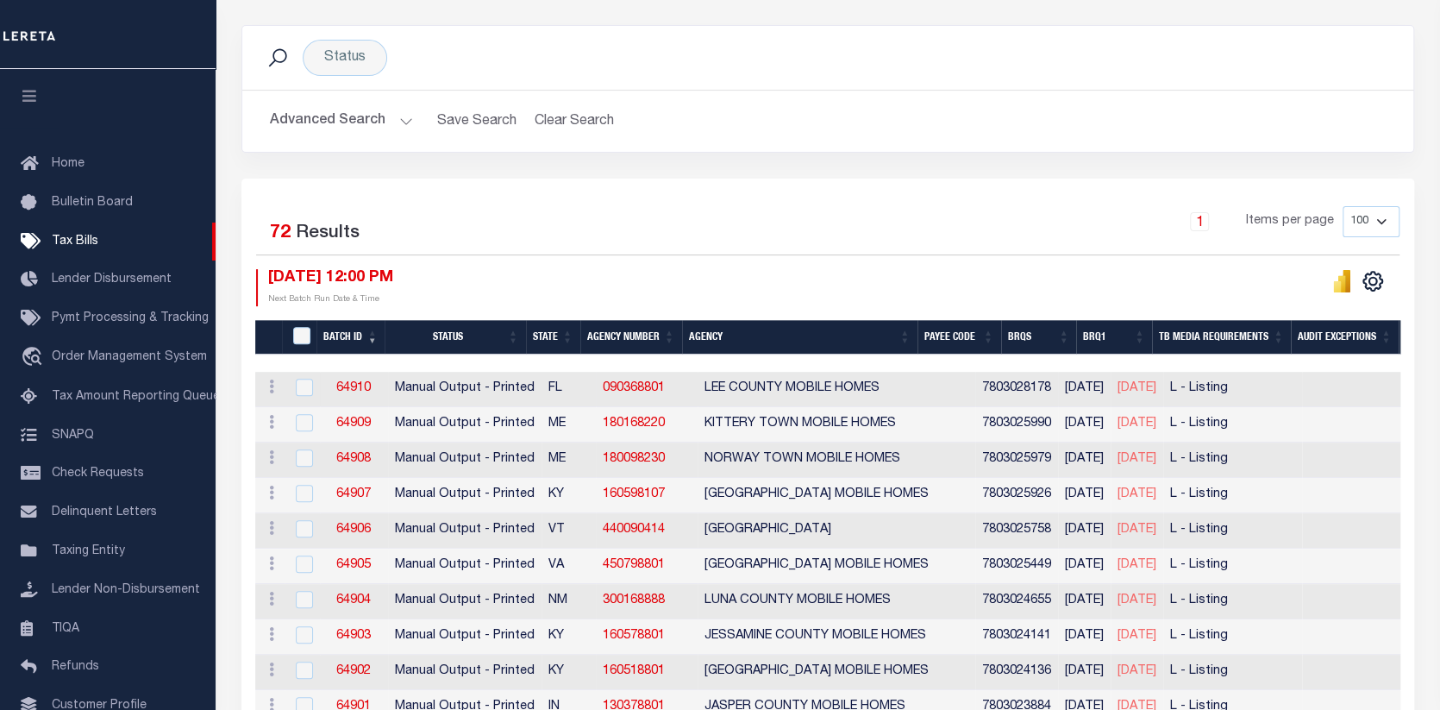
scroll to position [86, 0]
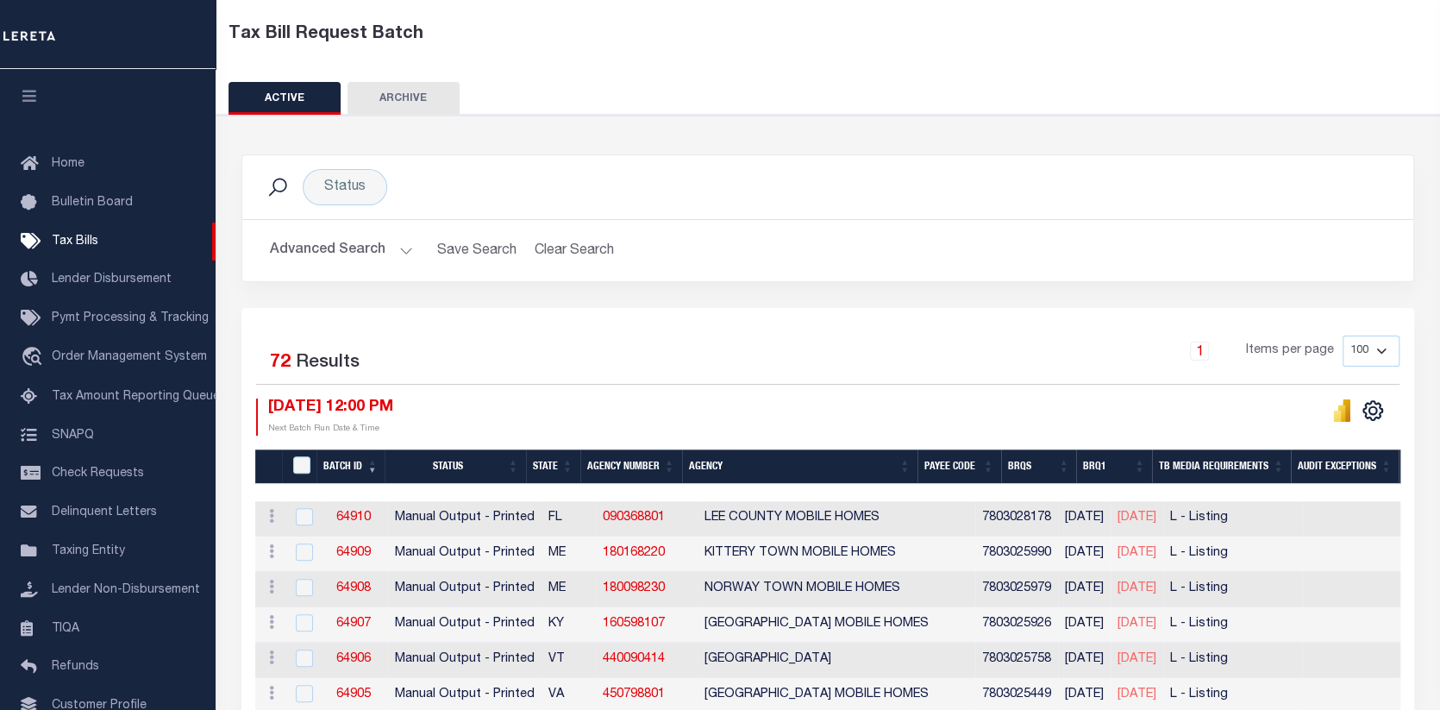
click at [335, 248] on button "Advanced Search" at bounding box center [341, 251] width 143 height 34
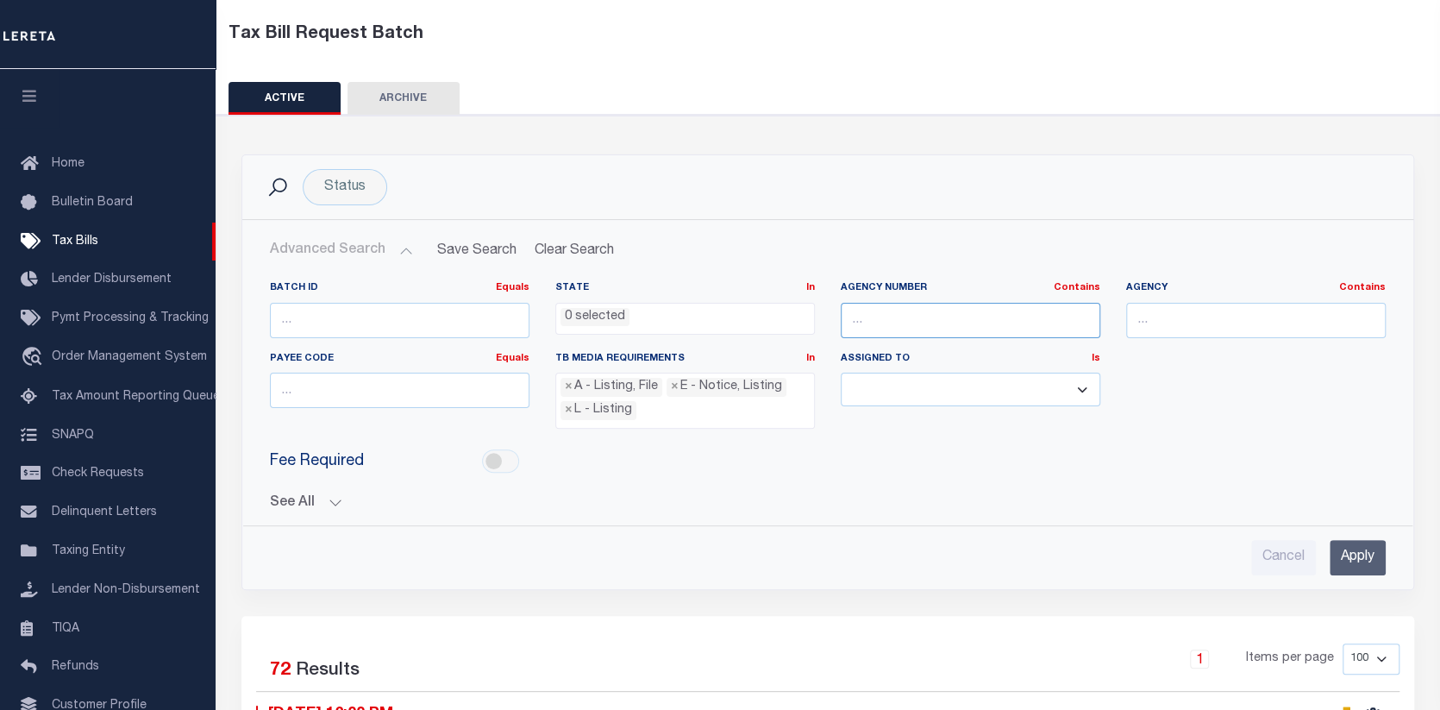
click at [930, 311] on input "text" at bounding box center [971, 320] width 260 height 35
click at [663, 321] on ul "0 selected" at bounding box center [685, 315] width 258 height 23
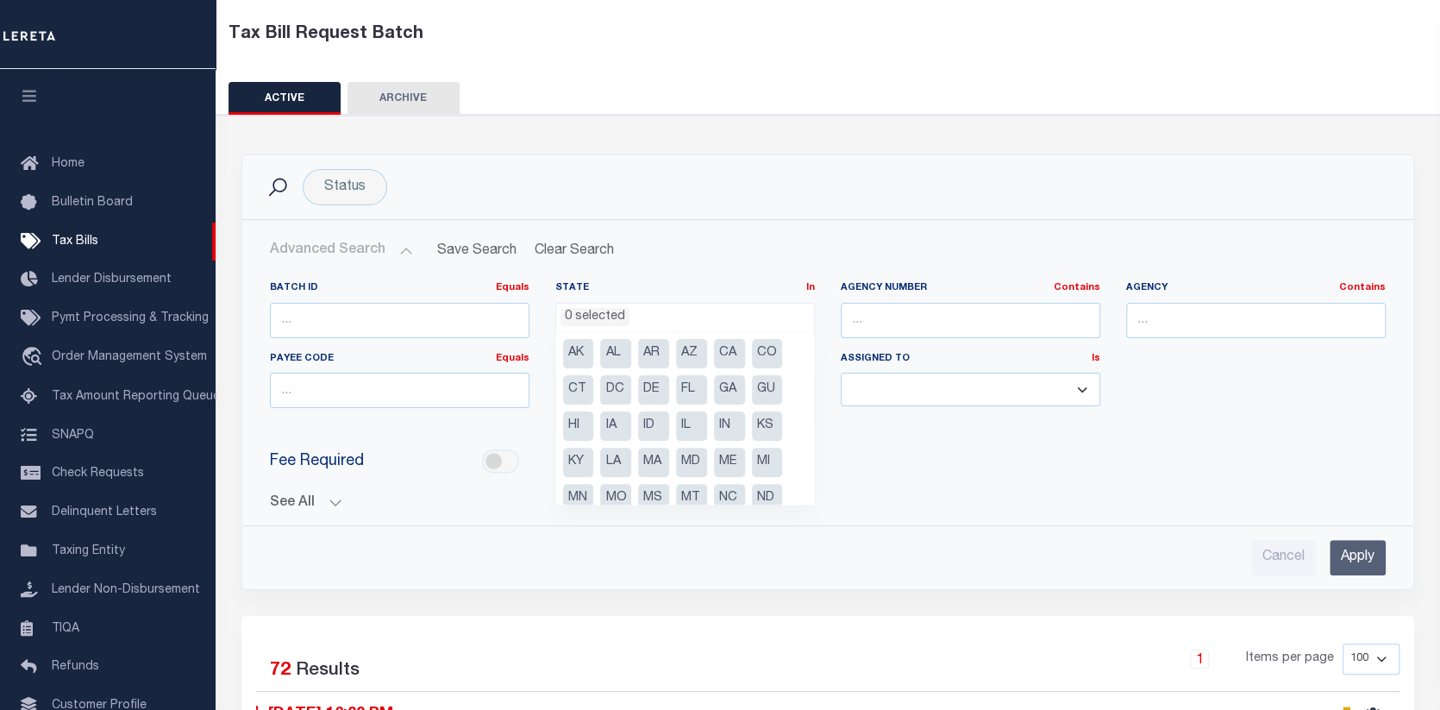
click at [733, 383] on li "GA" at bounding box center [729, 389] width 31 height 29
select select "GA"
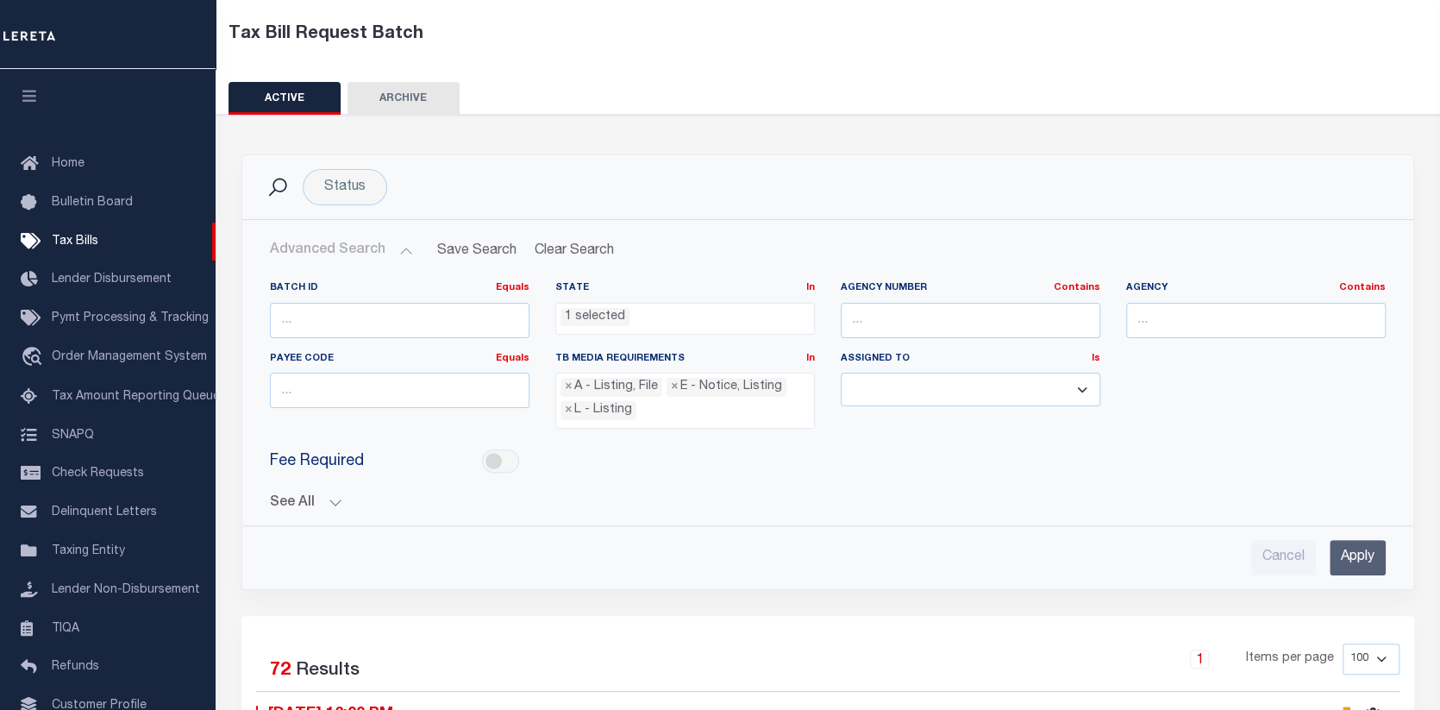
click at [1343, 544] on input "Apply" at bounding box center [1358, 557] width 56 height 35
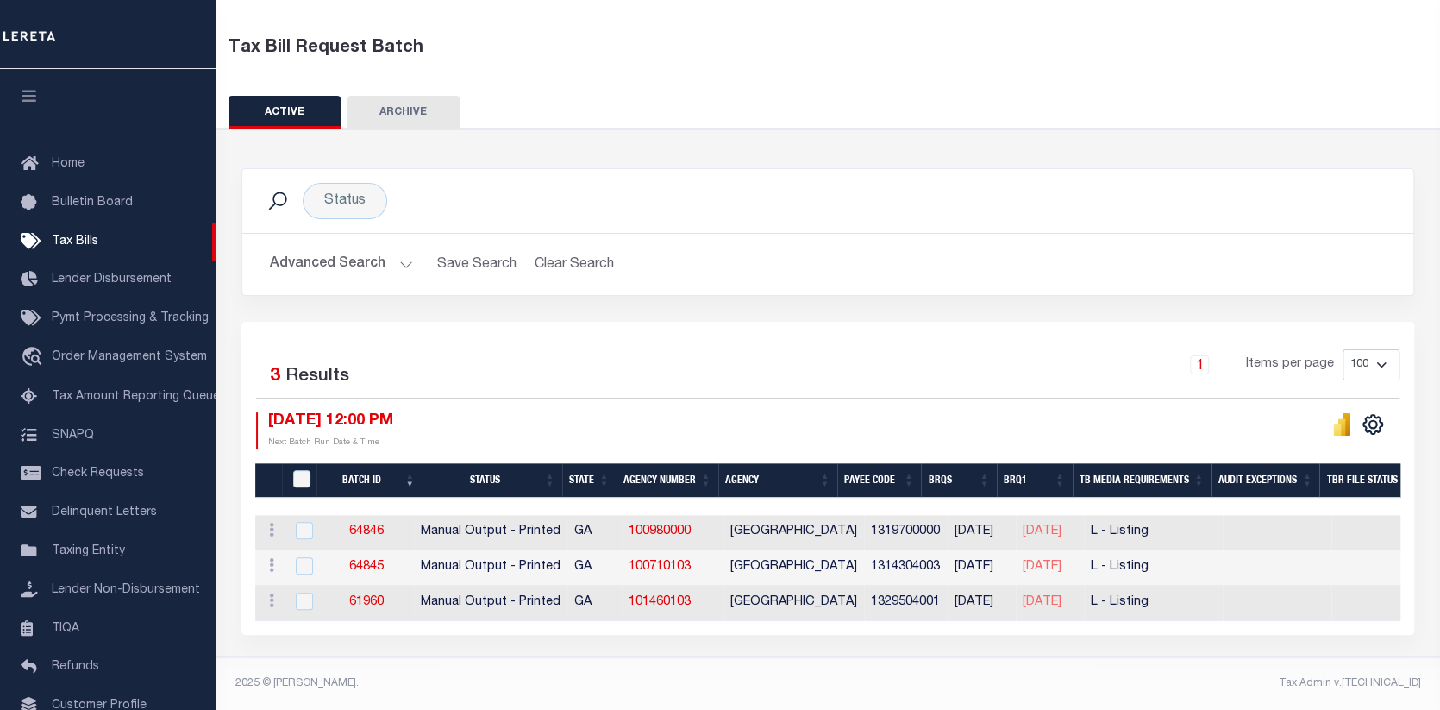
scroll to position [81, 0]
click at [291, 259] on button "Advanced Search" at bounding box center [341, 265] width 143 height 34
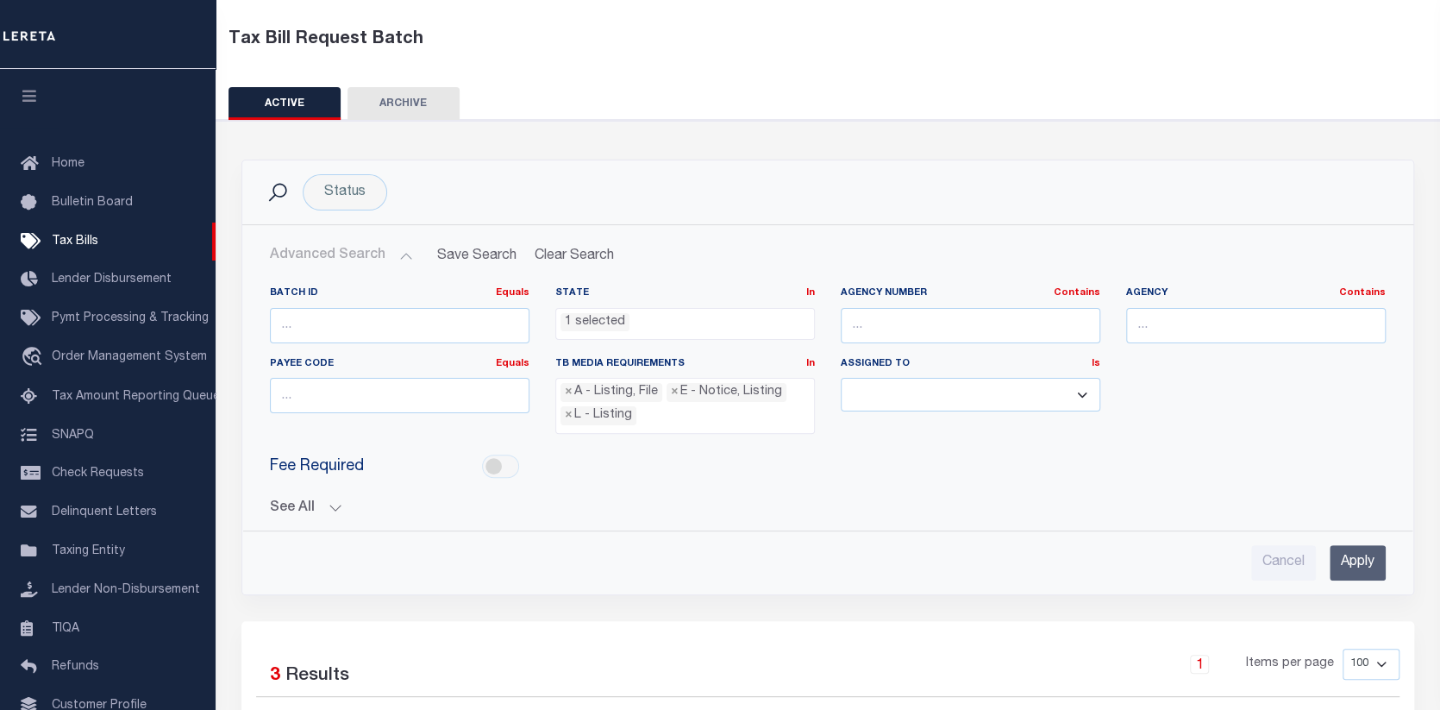
click at [730, 316] on ul "1 selected" at bounding box center [685, 320] width 258 height 23
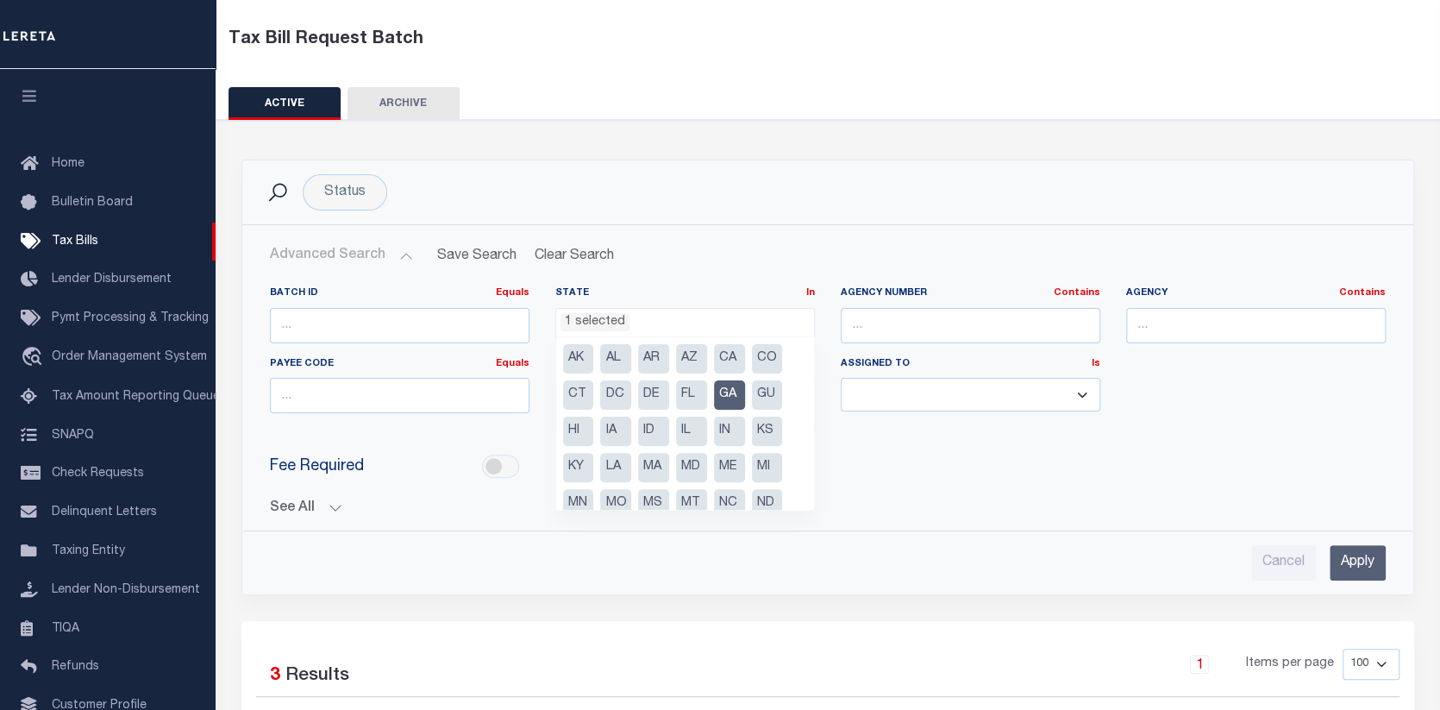
click at [728, 394] on li "GA" at bounding box center [729, 394] width 31 height 29
select select
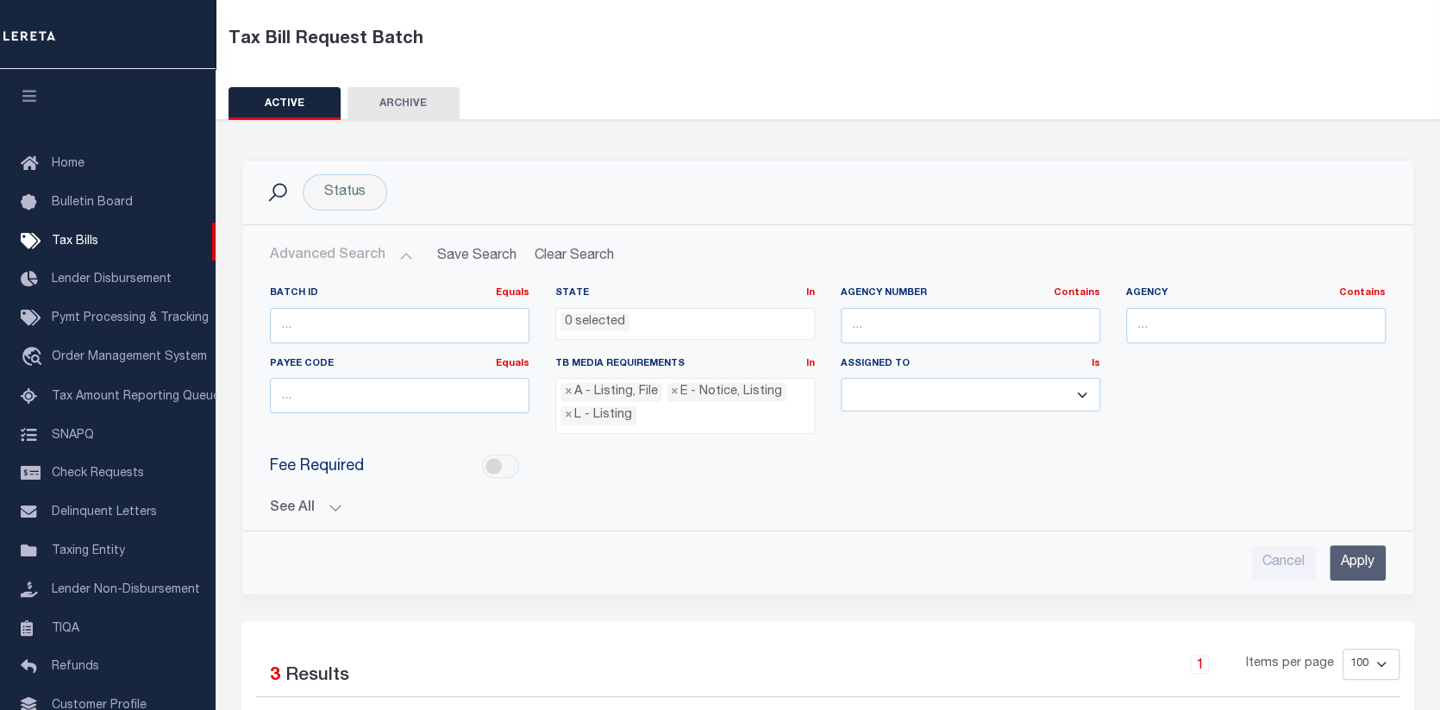
click at [931, 451] on div "Fee Required" at bounding box center [828, 467] width 1142 height 39
click at [1344, 558] on input "Apply" at bounding box center [1358, 562] width 56 height 35
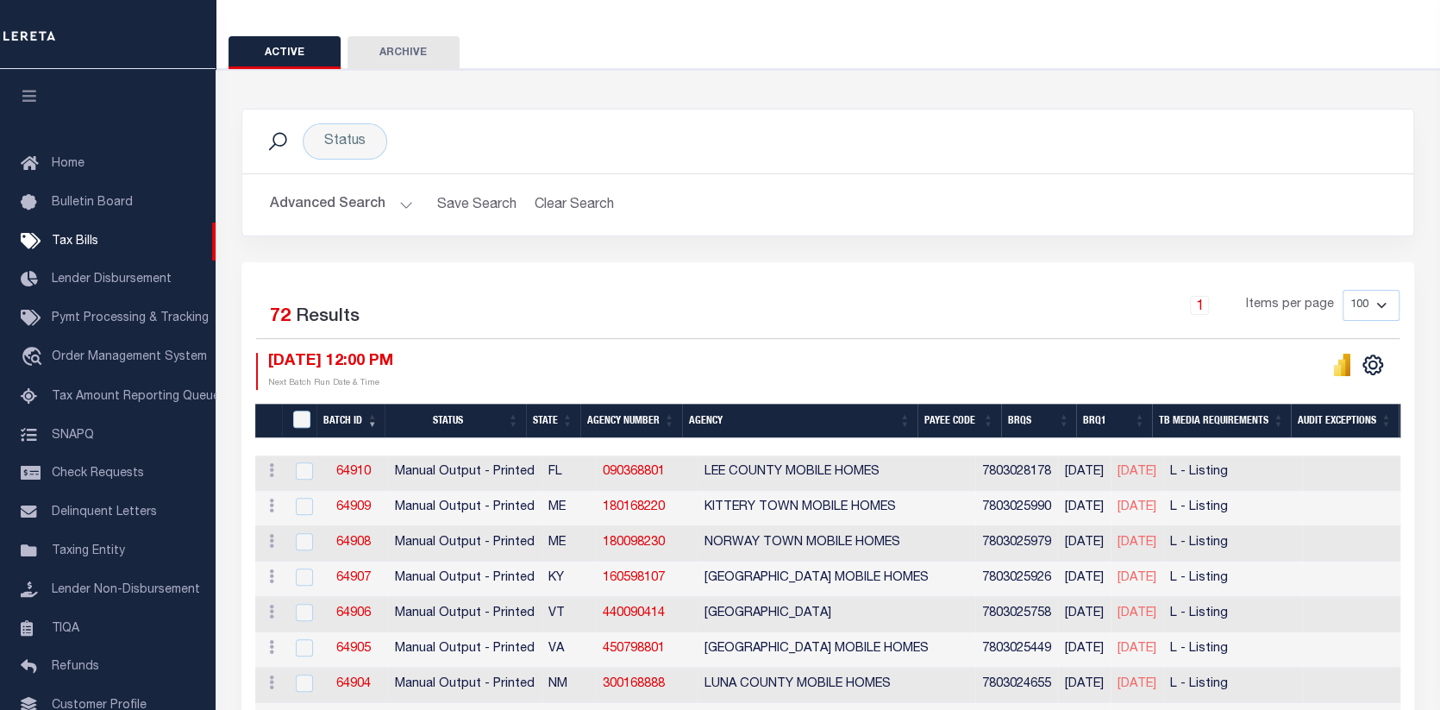
scroll to position [167, 0]
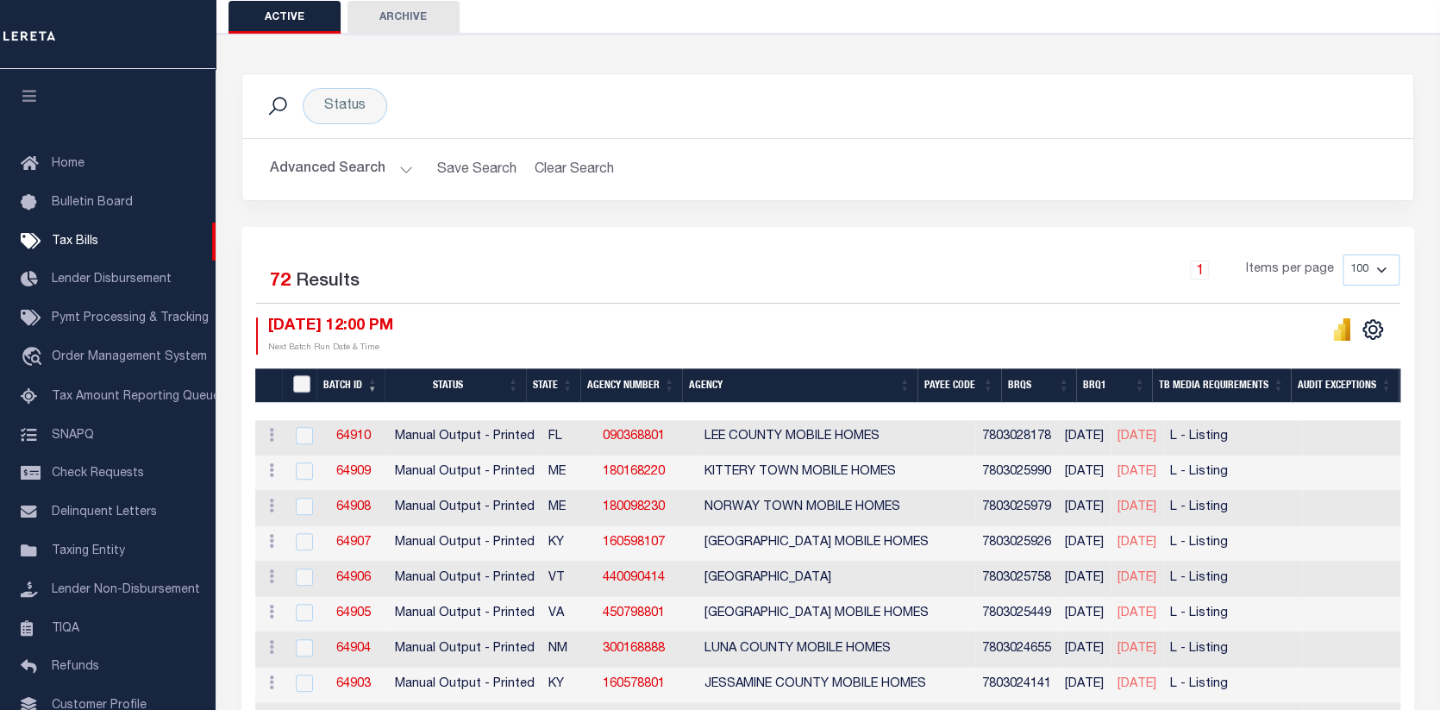
click at [298, 383] on input "TaxBillRequestBatchId" at bounding box center [301, 383] width 17 height 17
checkbox input "true"
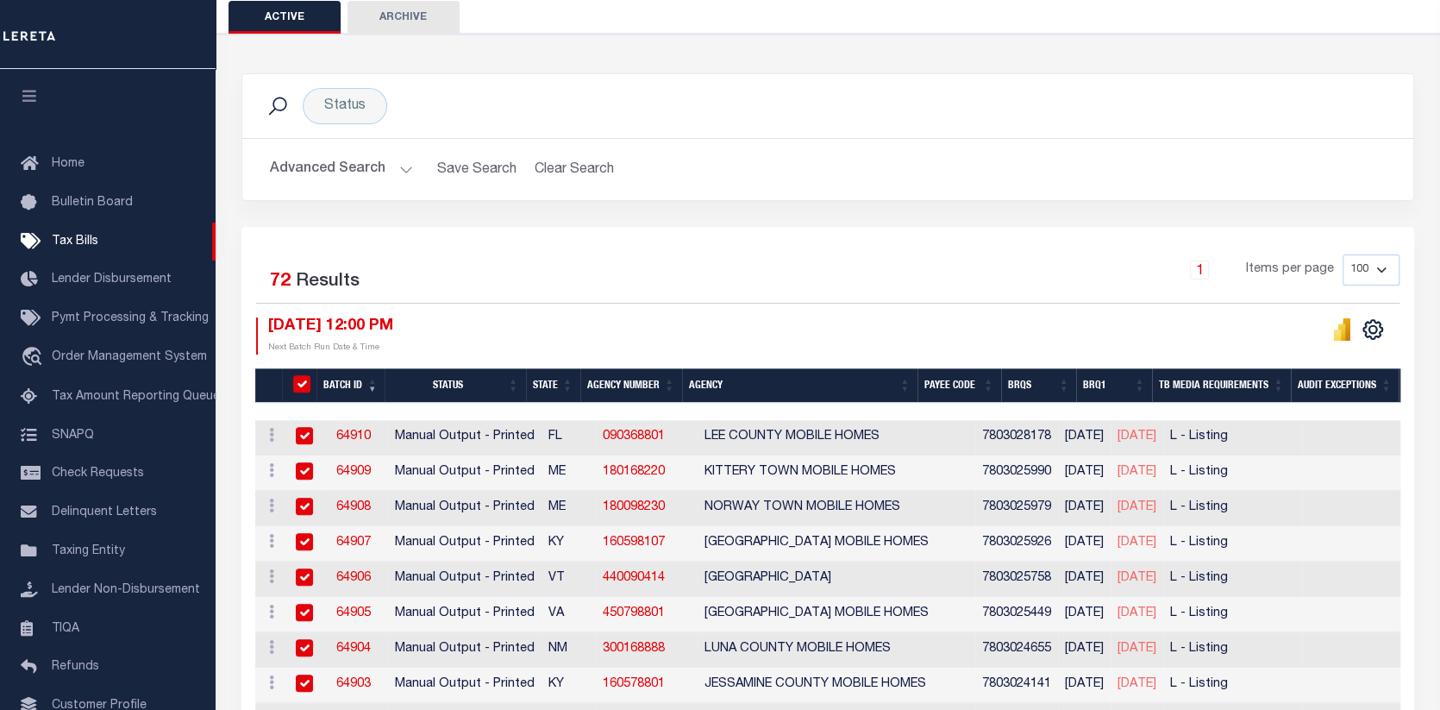
checkbox input "true"
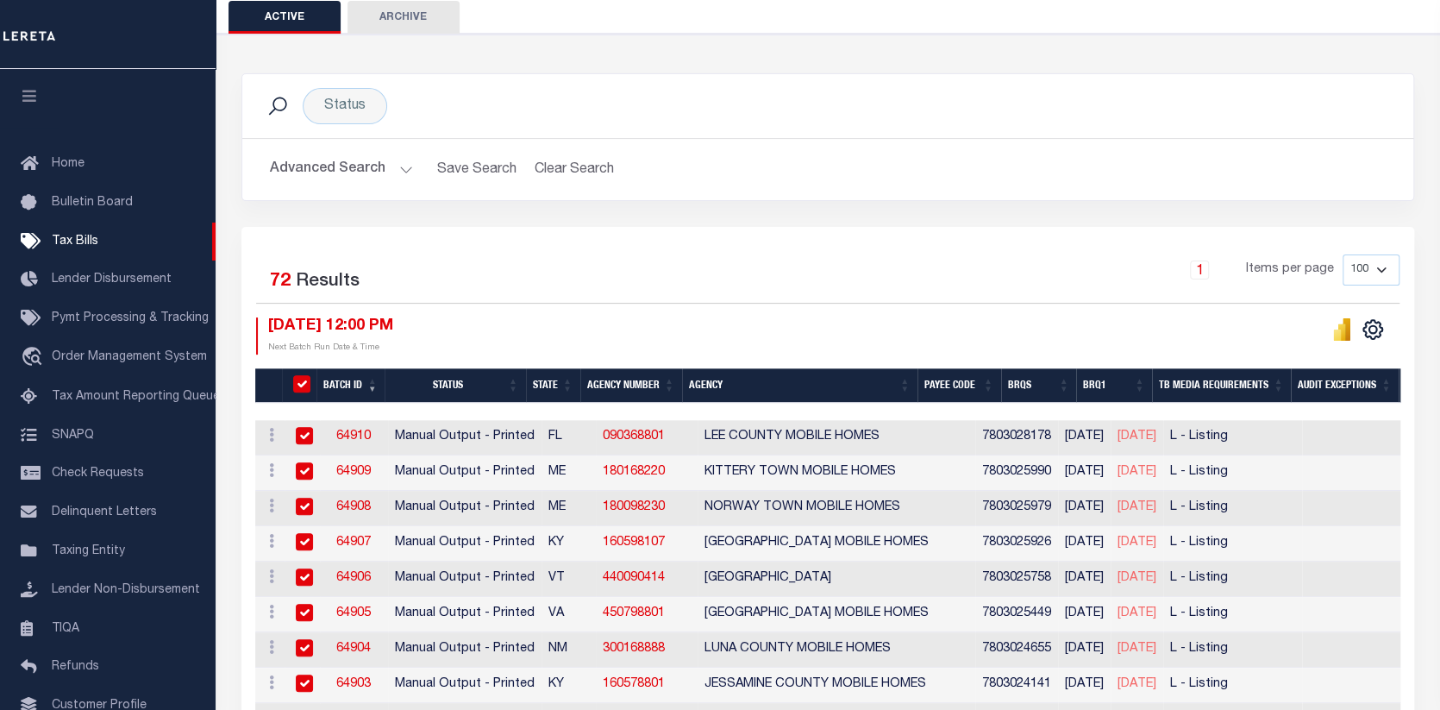
checkbox input "true"
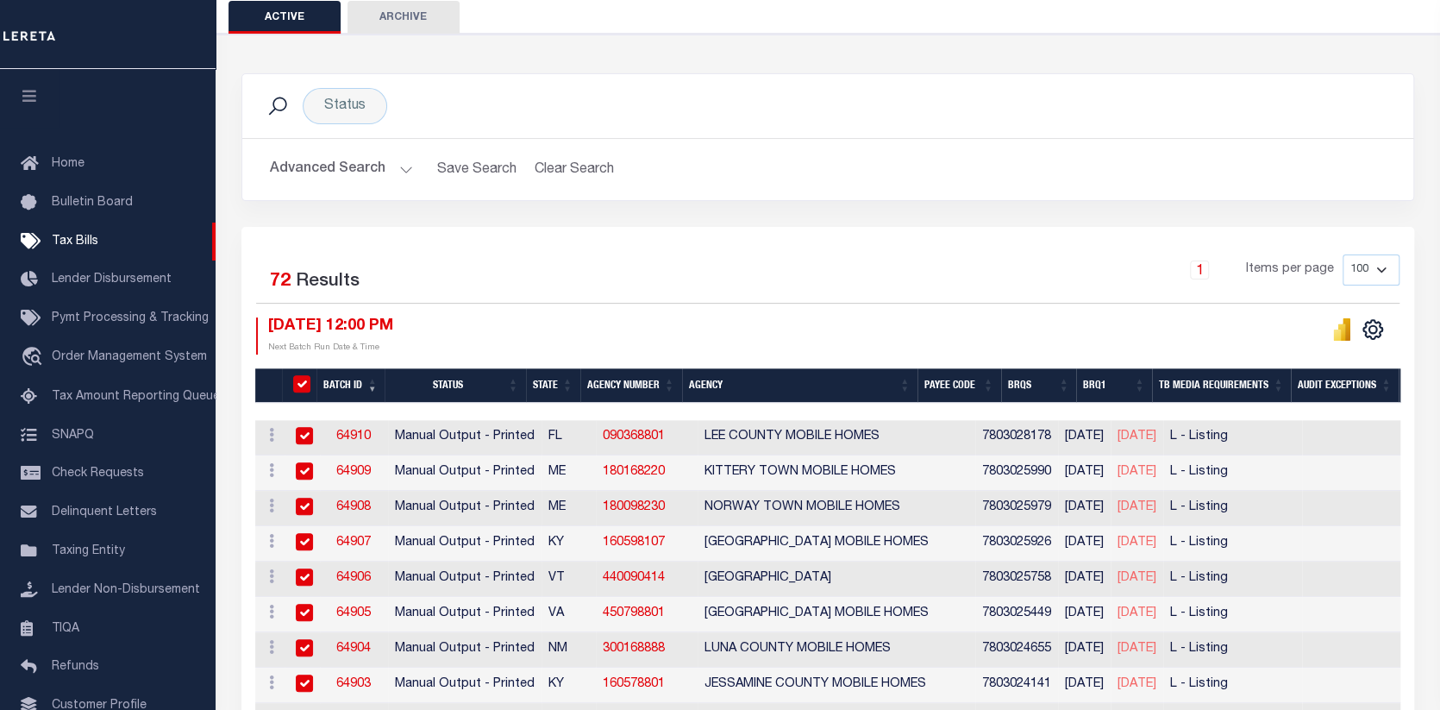
checkbox input "true"
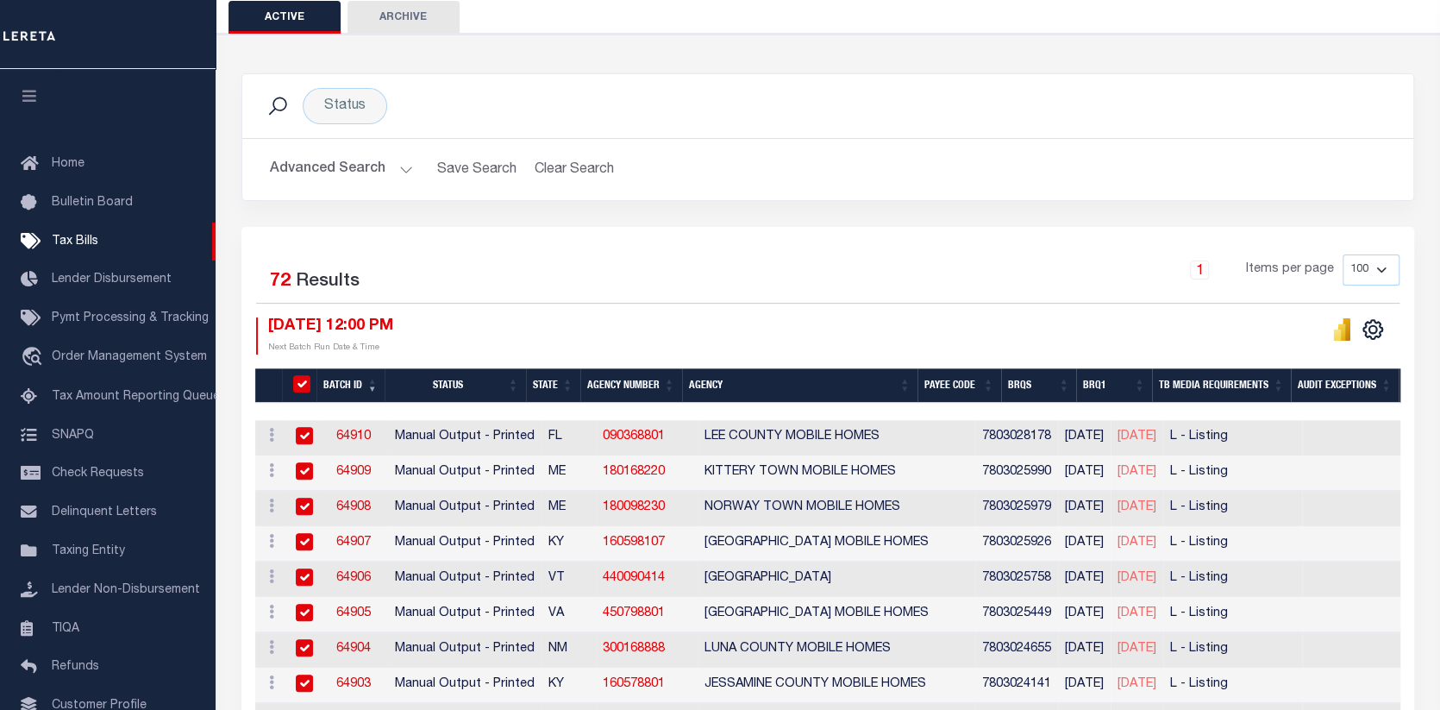
checkbox input "true"
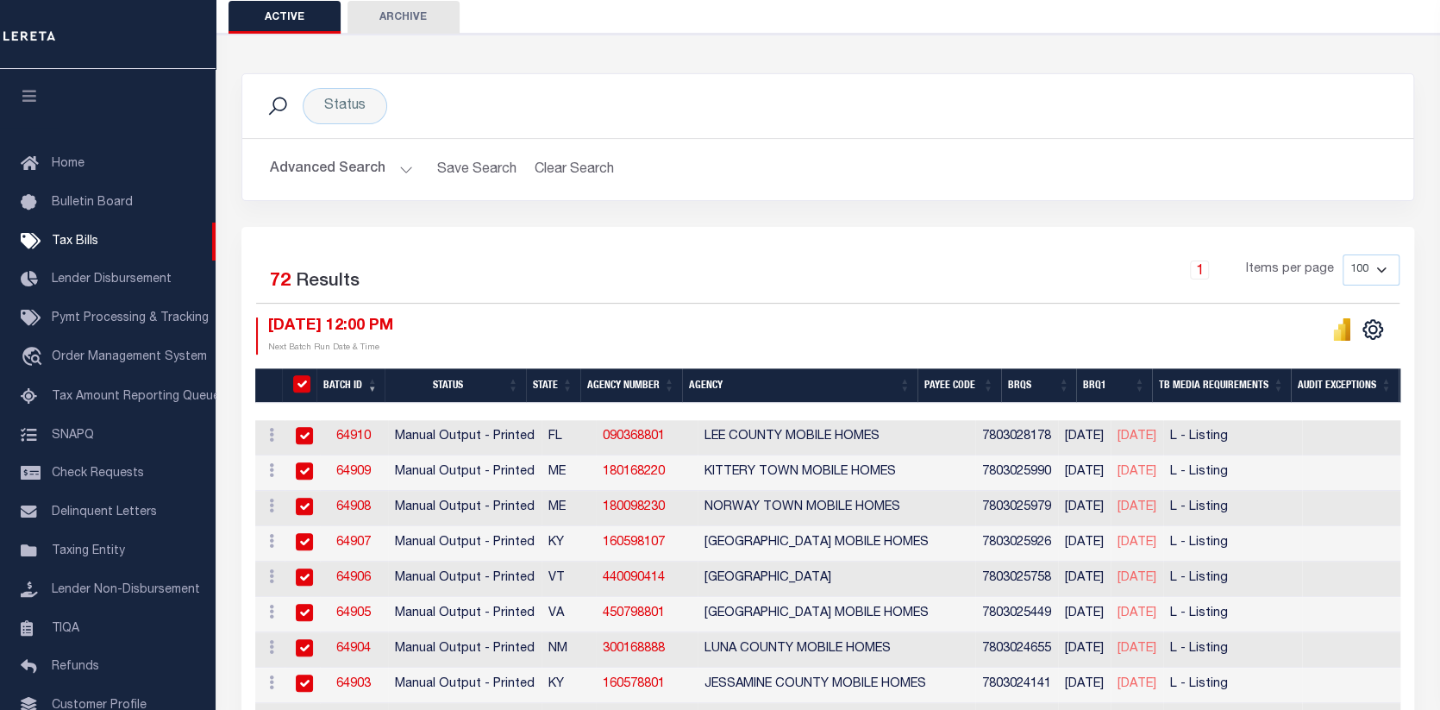
checkbox input "true"
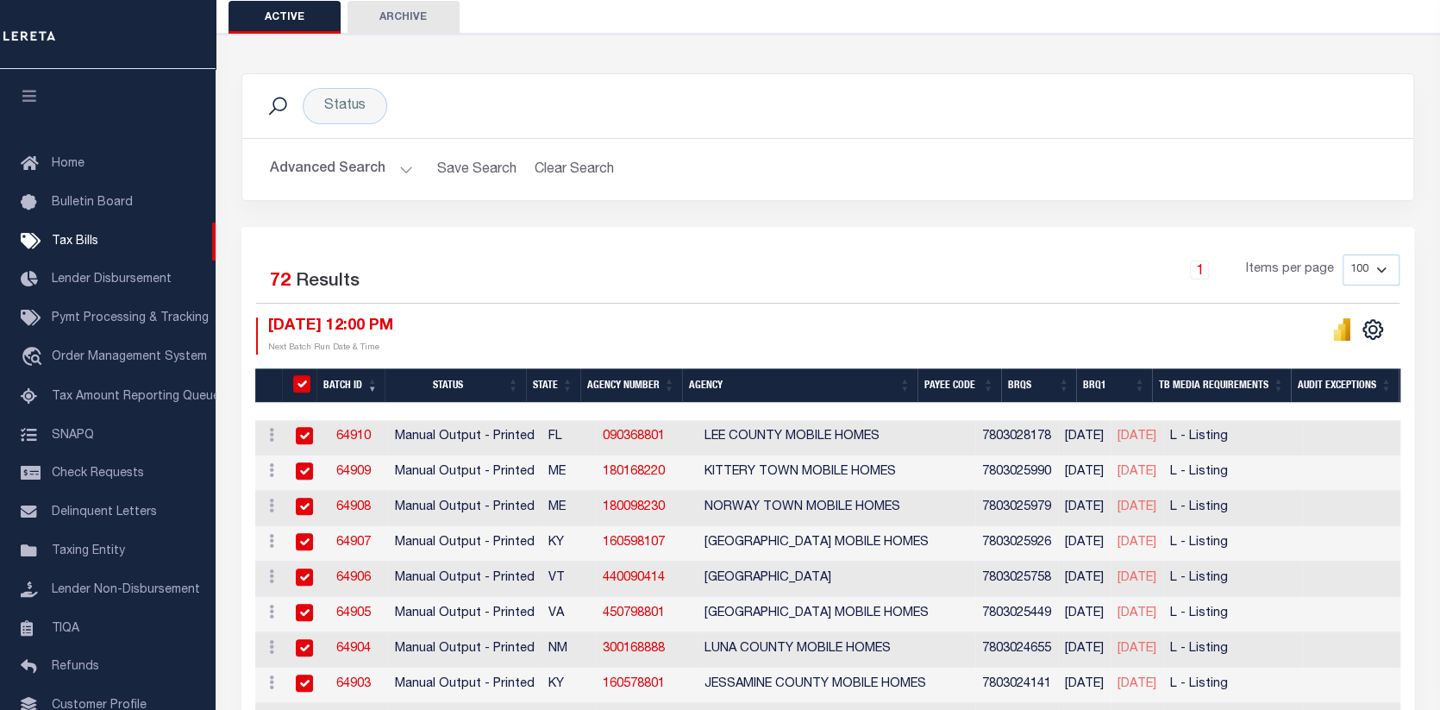
checkbox input "true"
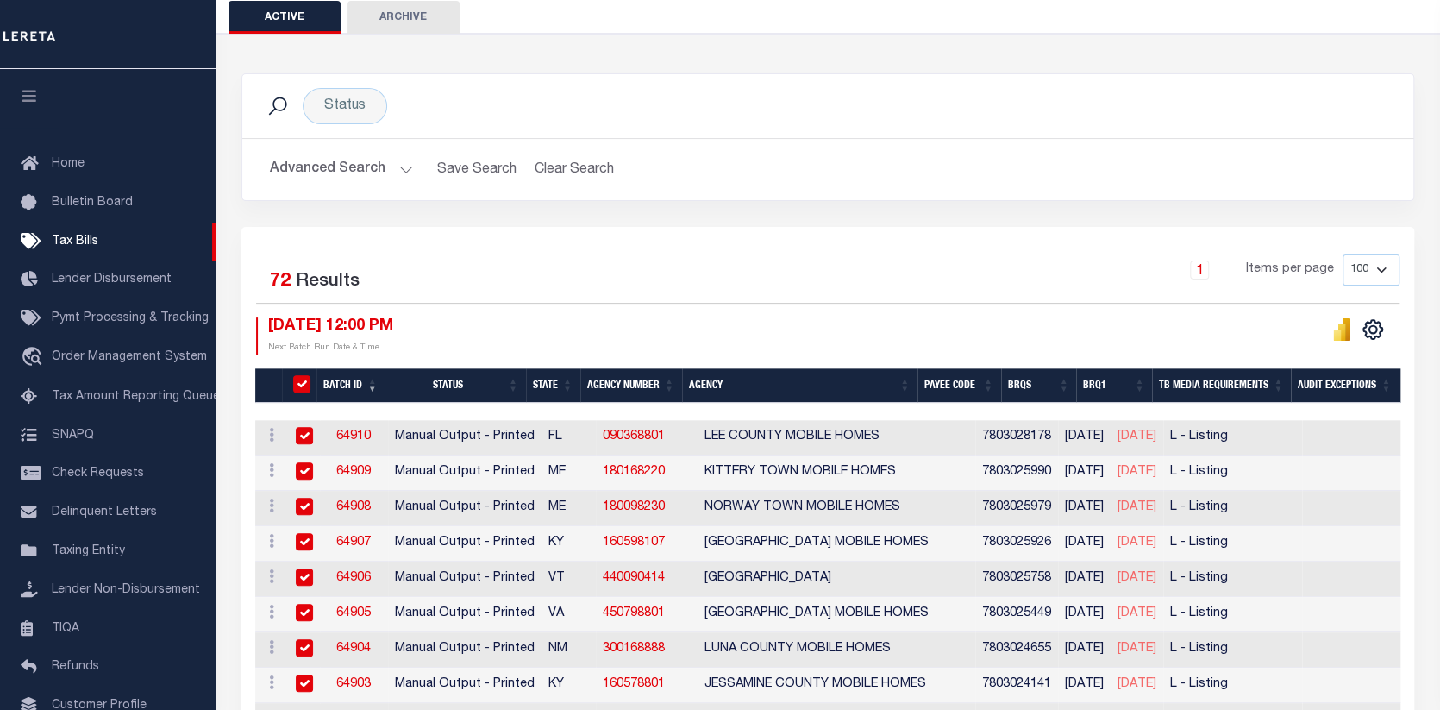
checkbox input "true"
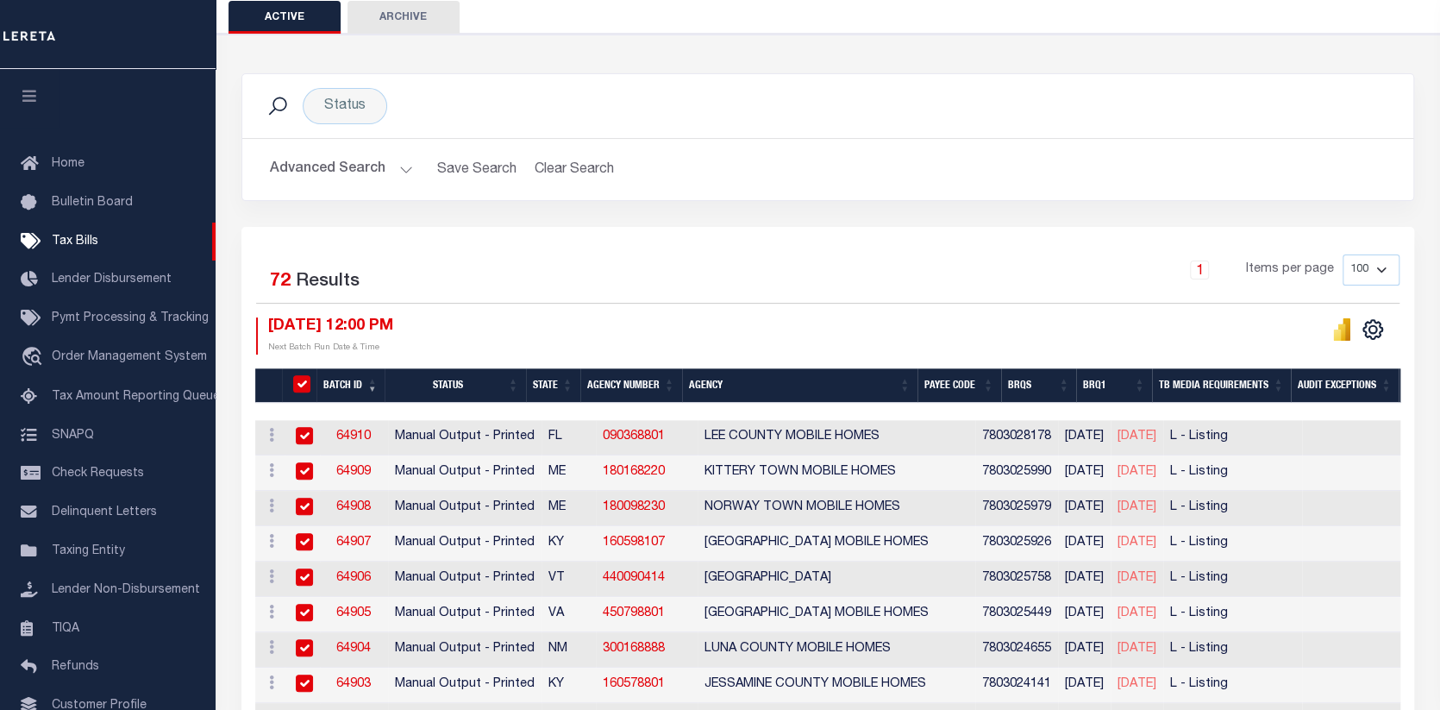
checkbox input "true"
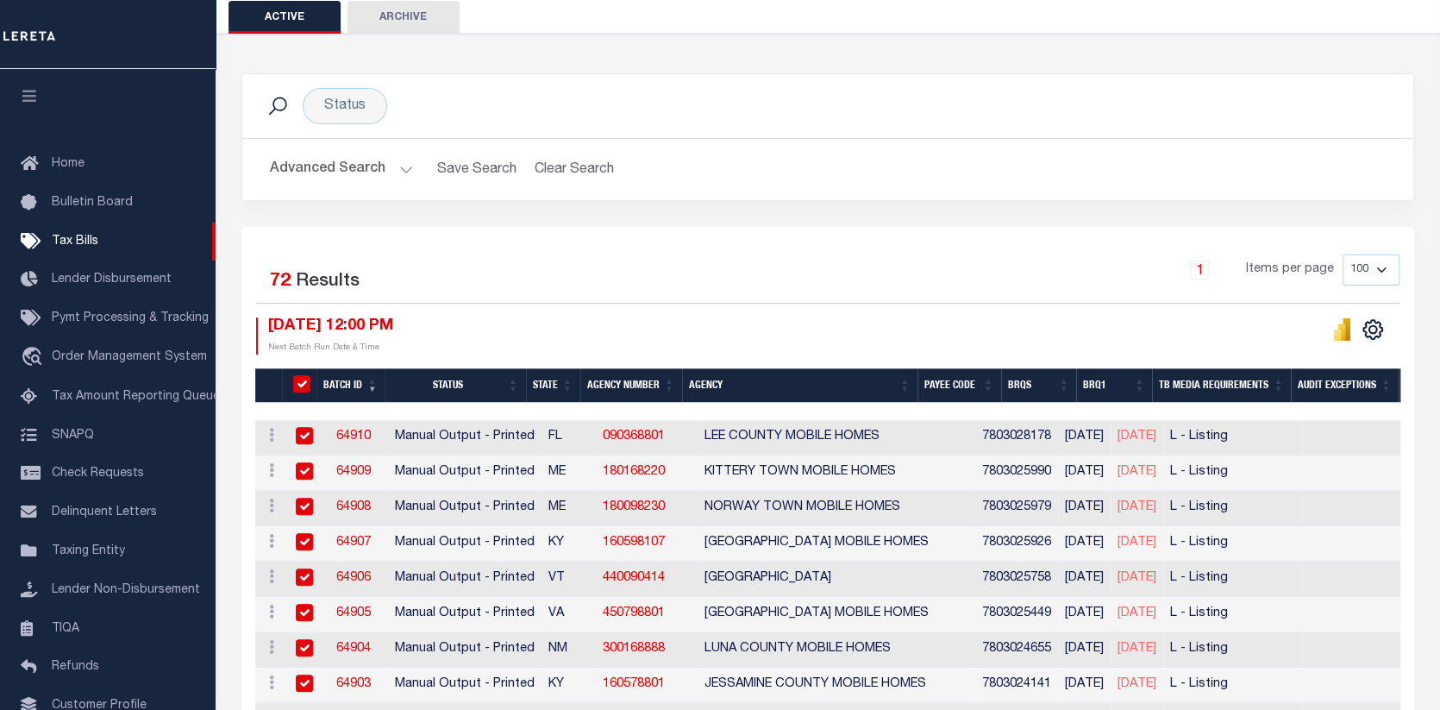
checkbox input "true"
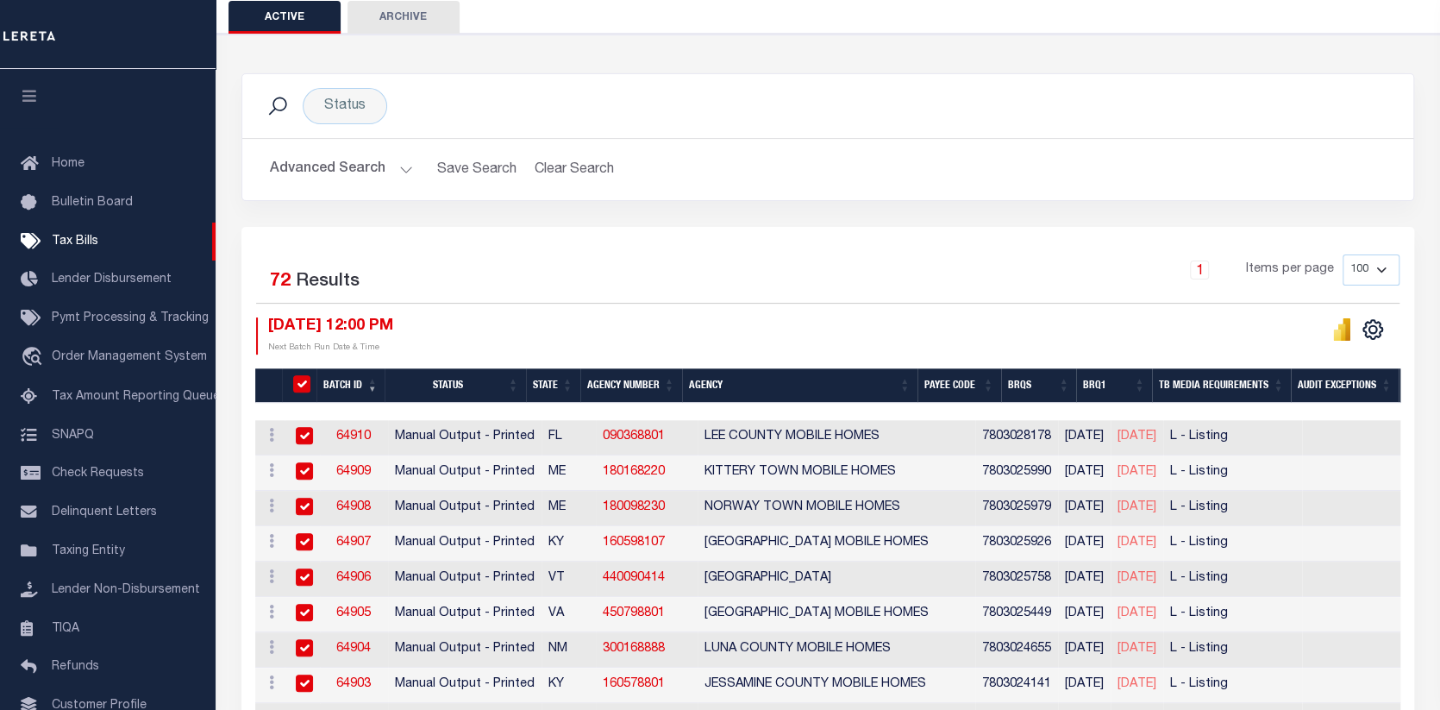
checkbox input "true"
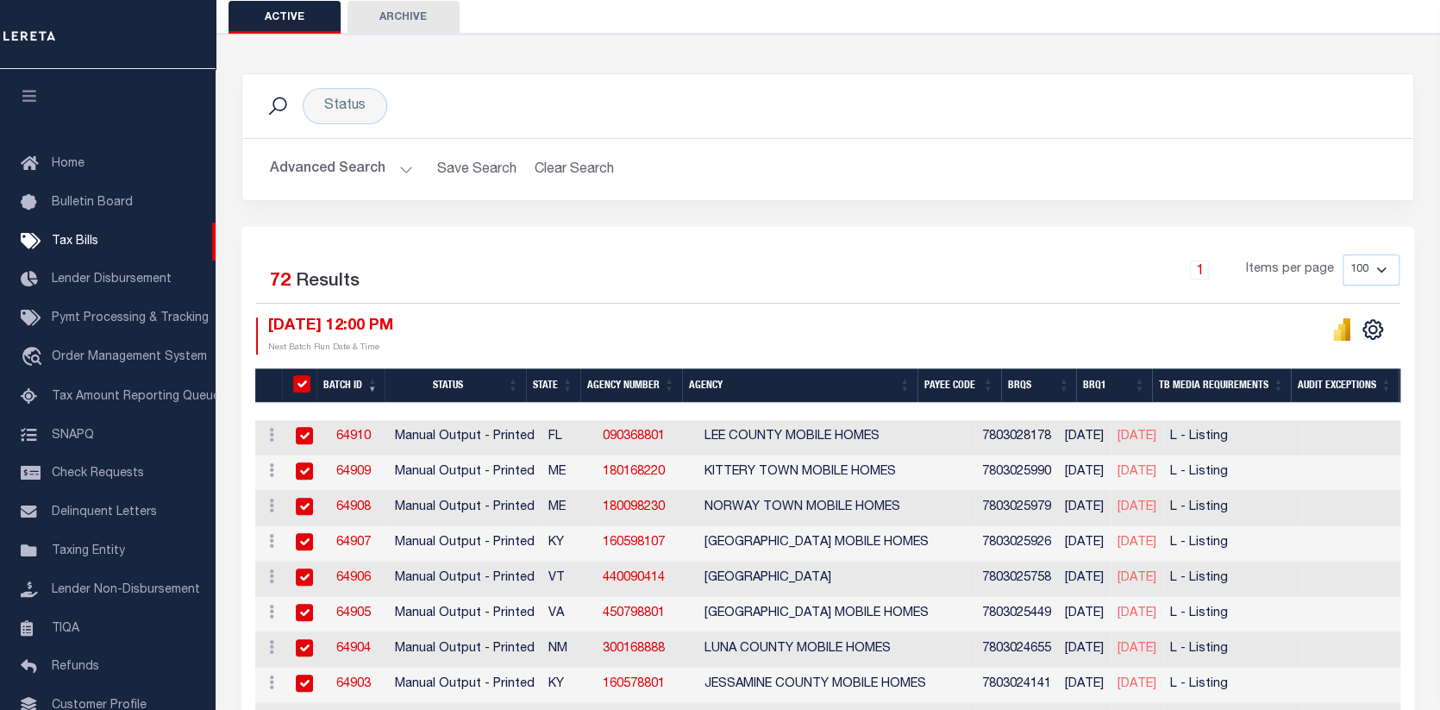
checkbox input "true"
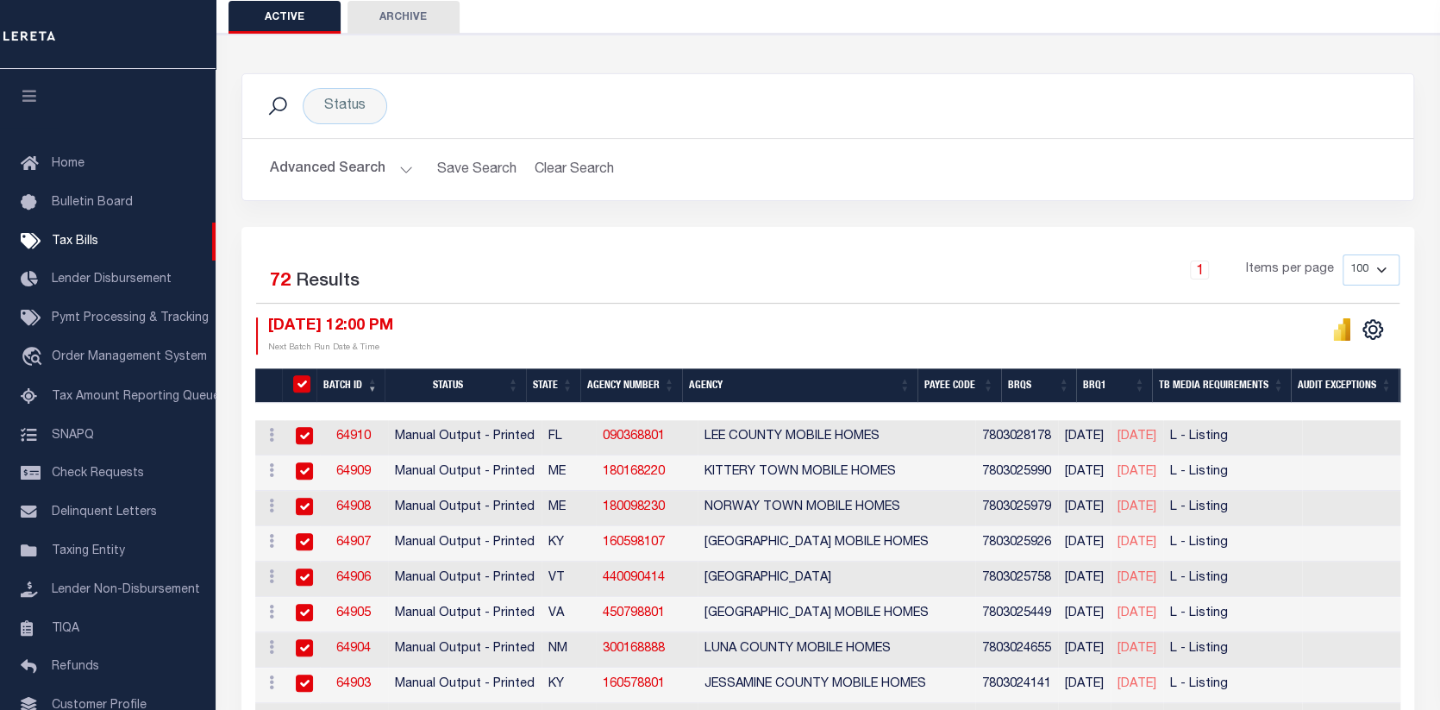
checkbox input "true"
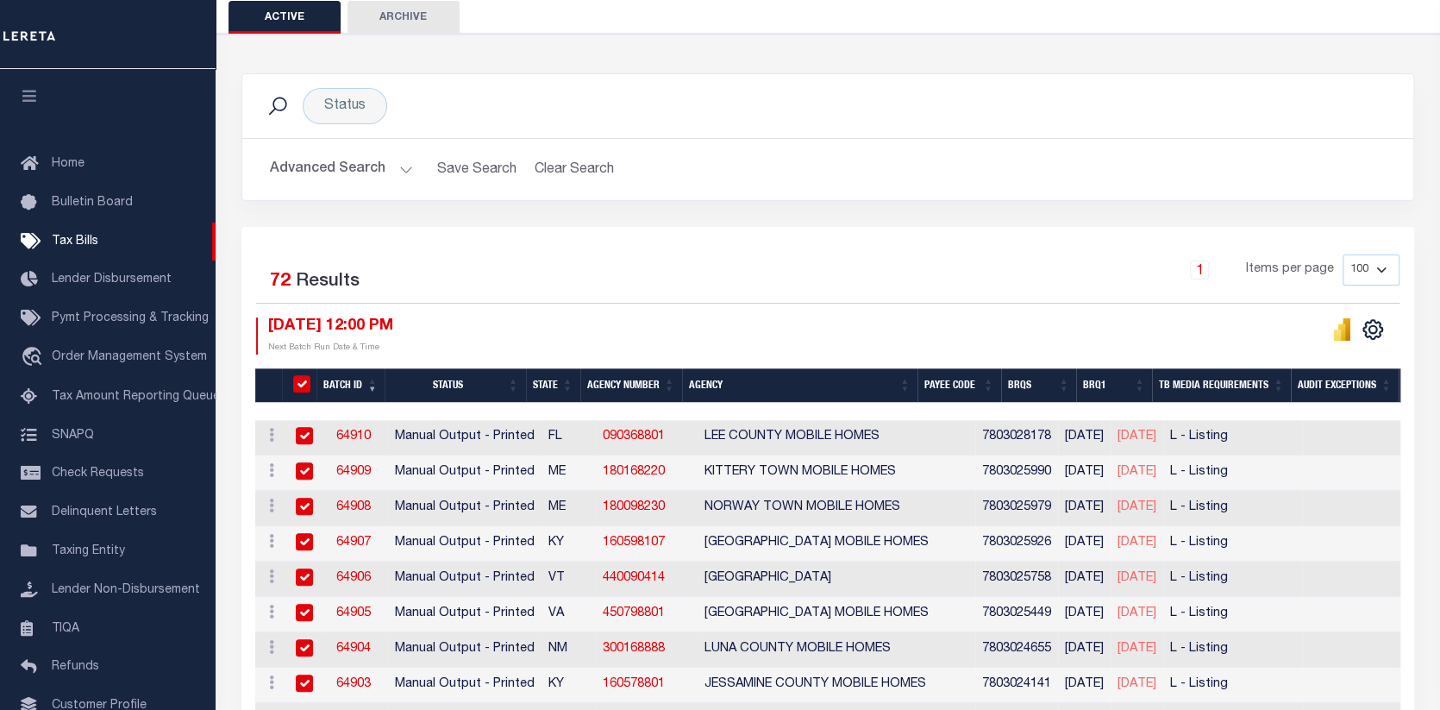
checkbox input "true"
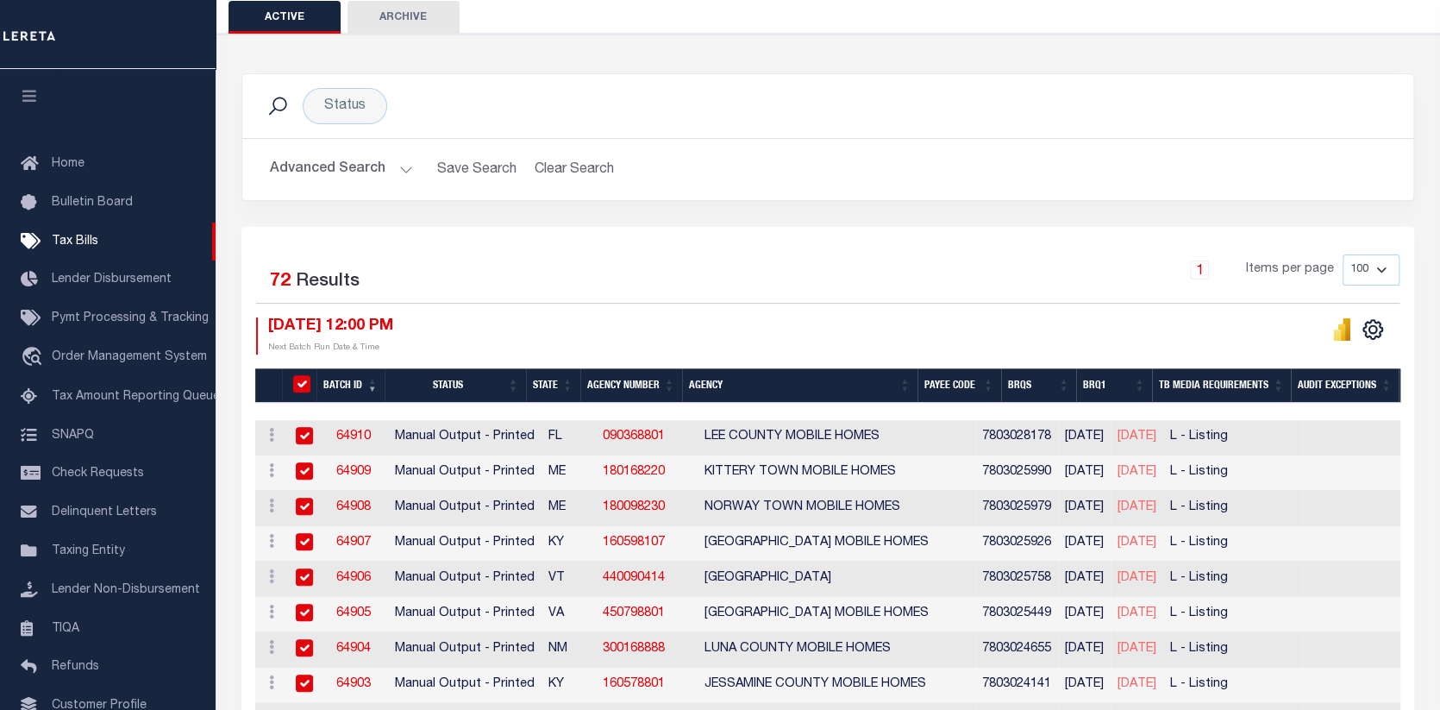
checkbox input "true"
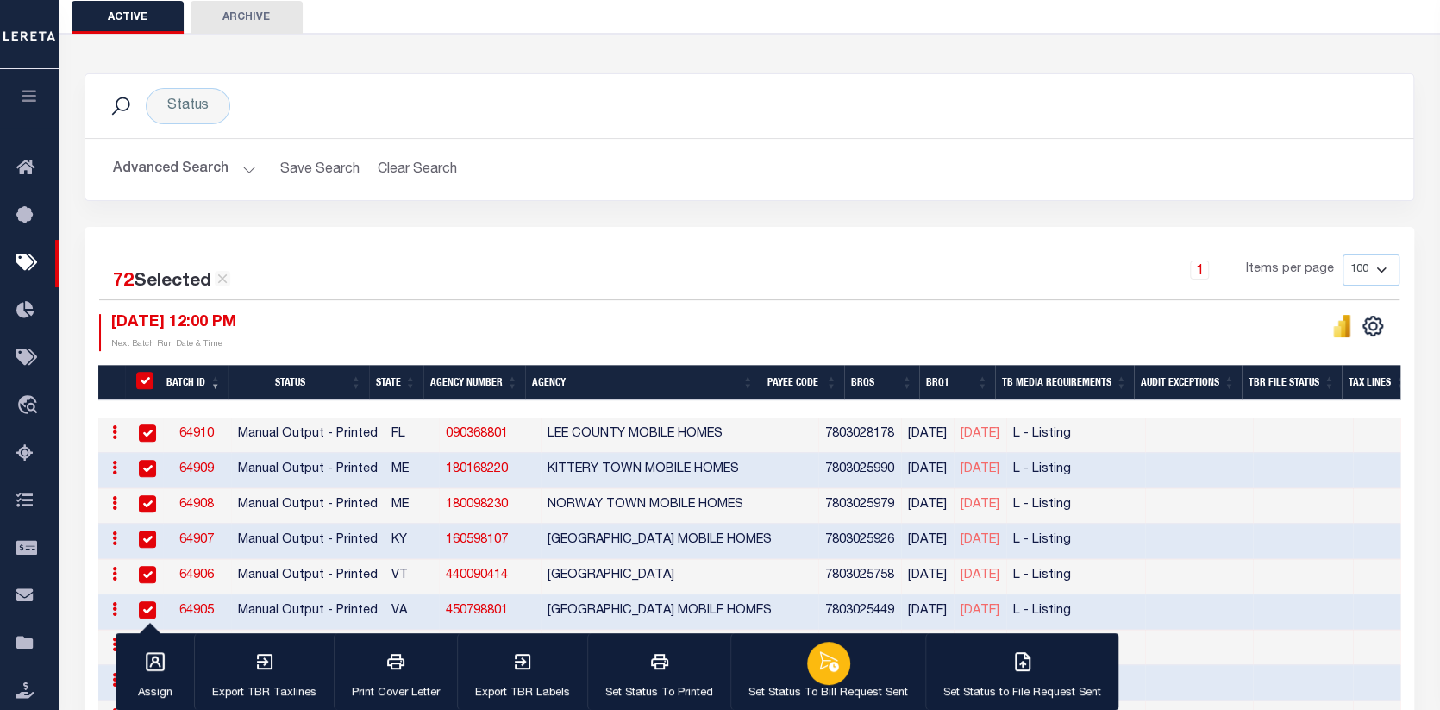
click at [823, 667] on icon "button" at bounding box center [828, 661] width 19 height 20
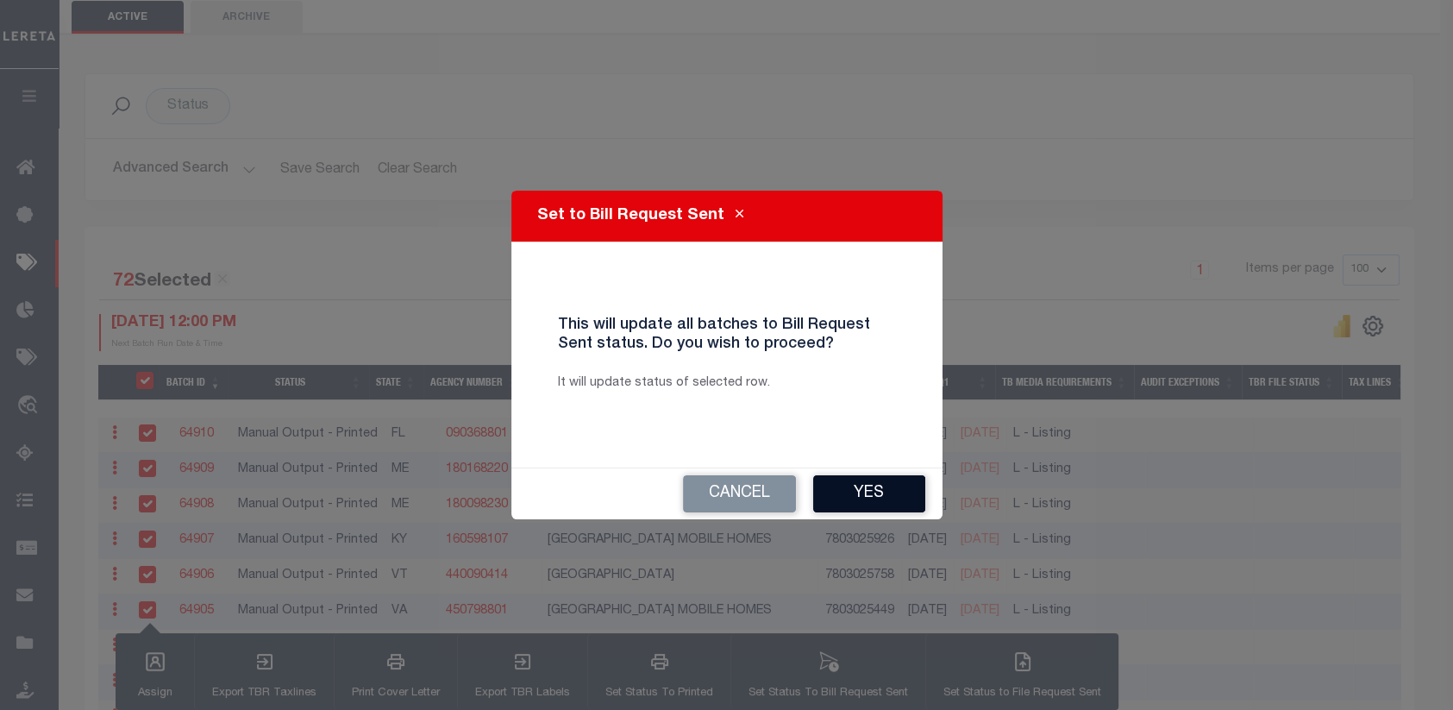
click at [861, 495] on button "Yes" at bounding box center [869, 493] width 112 height 37
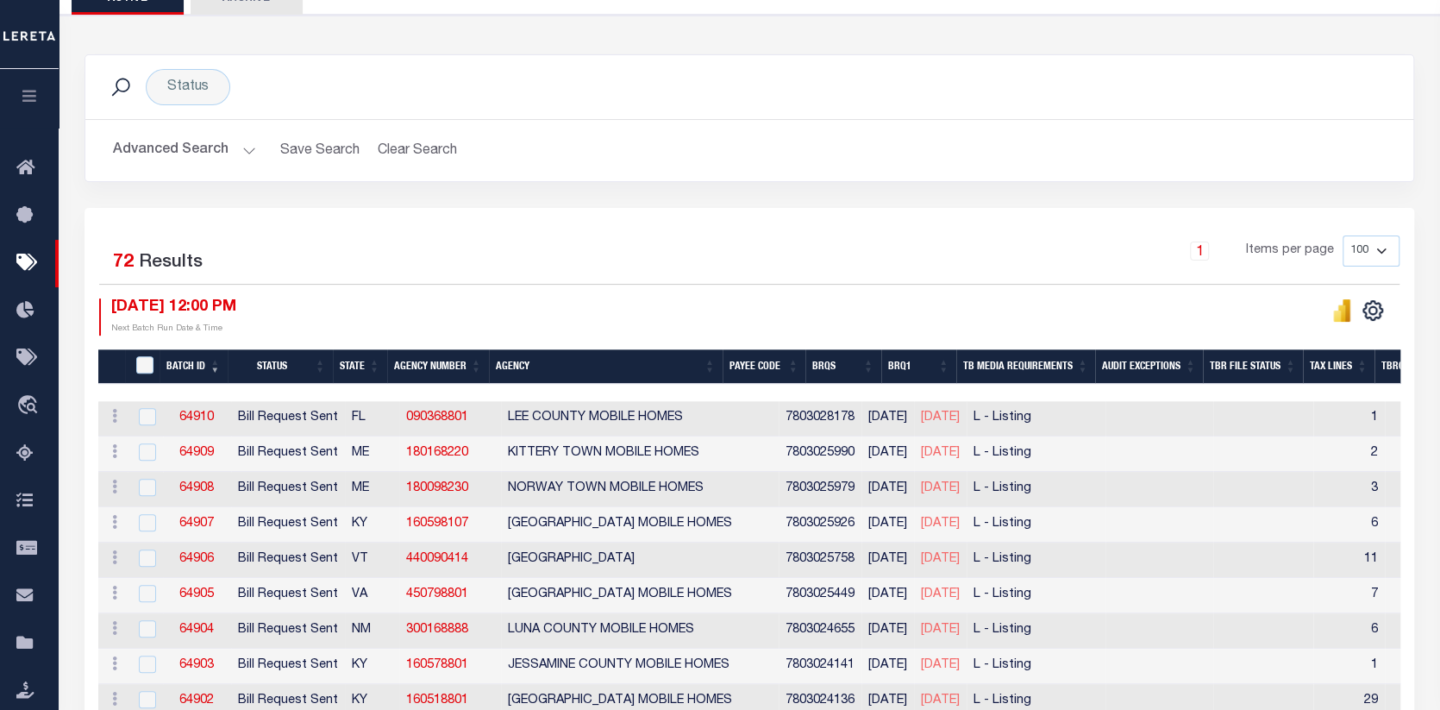
scroll to position [81, 0]
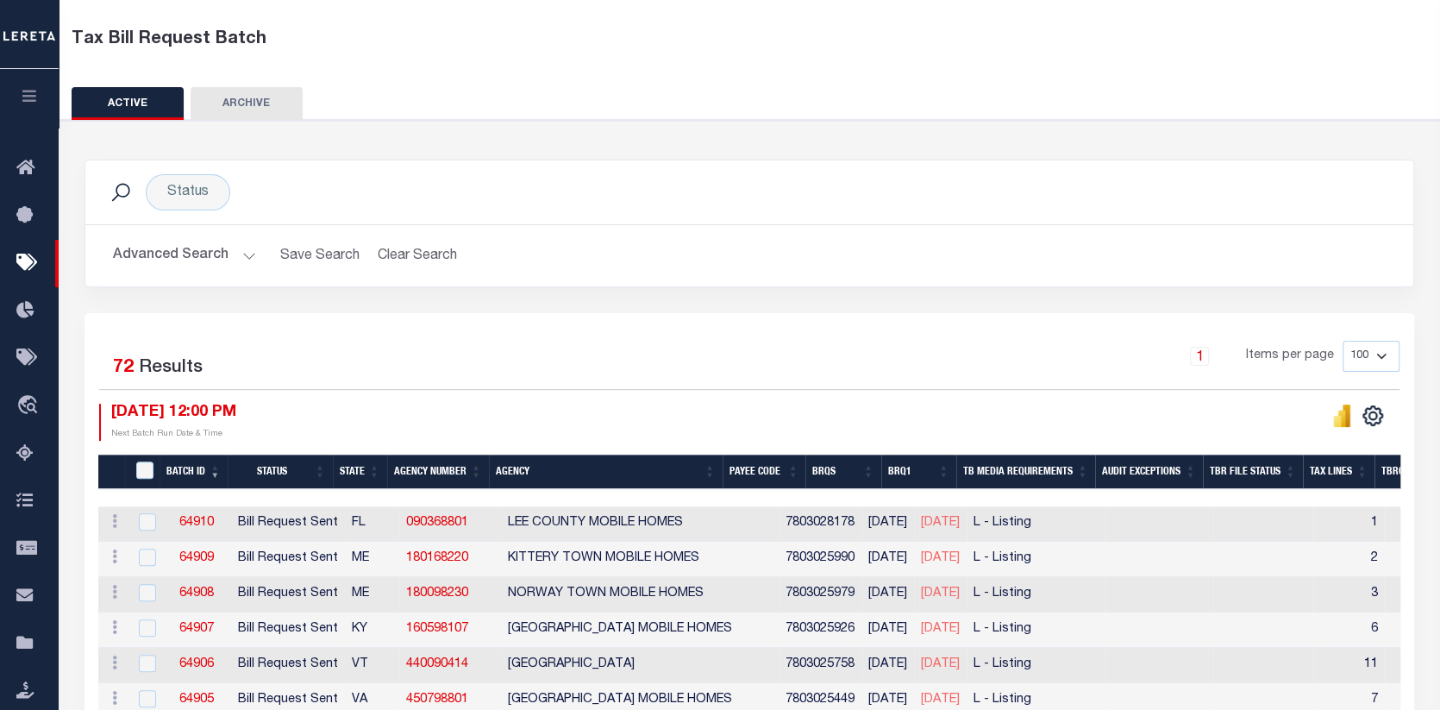
click at [1376, 351] on select "100 200 500 1000" at bounding box center [1371, 356] width 57 height 31
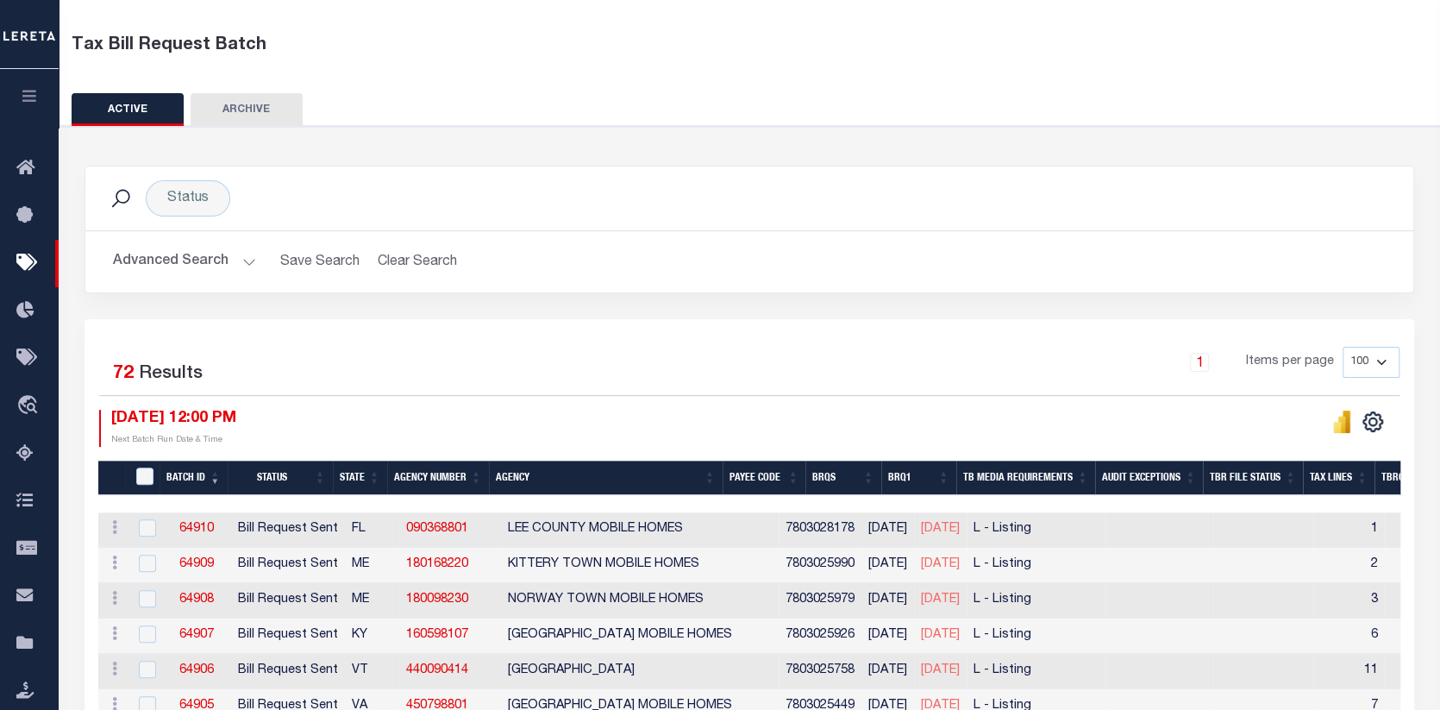
scroll to position [86, 0]
